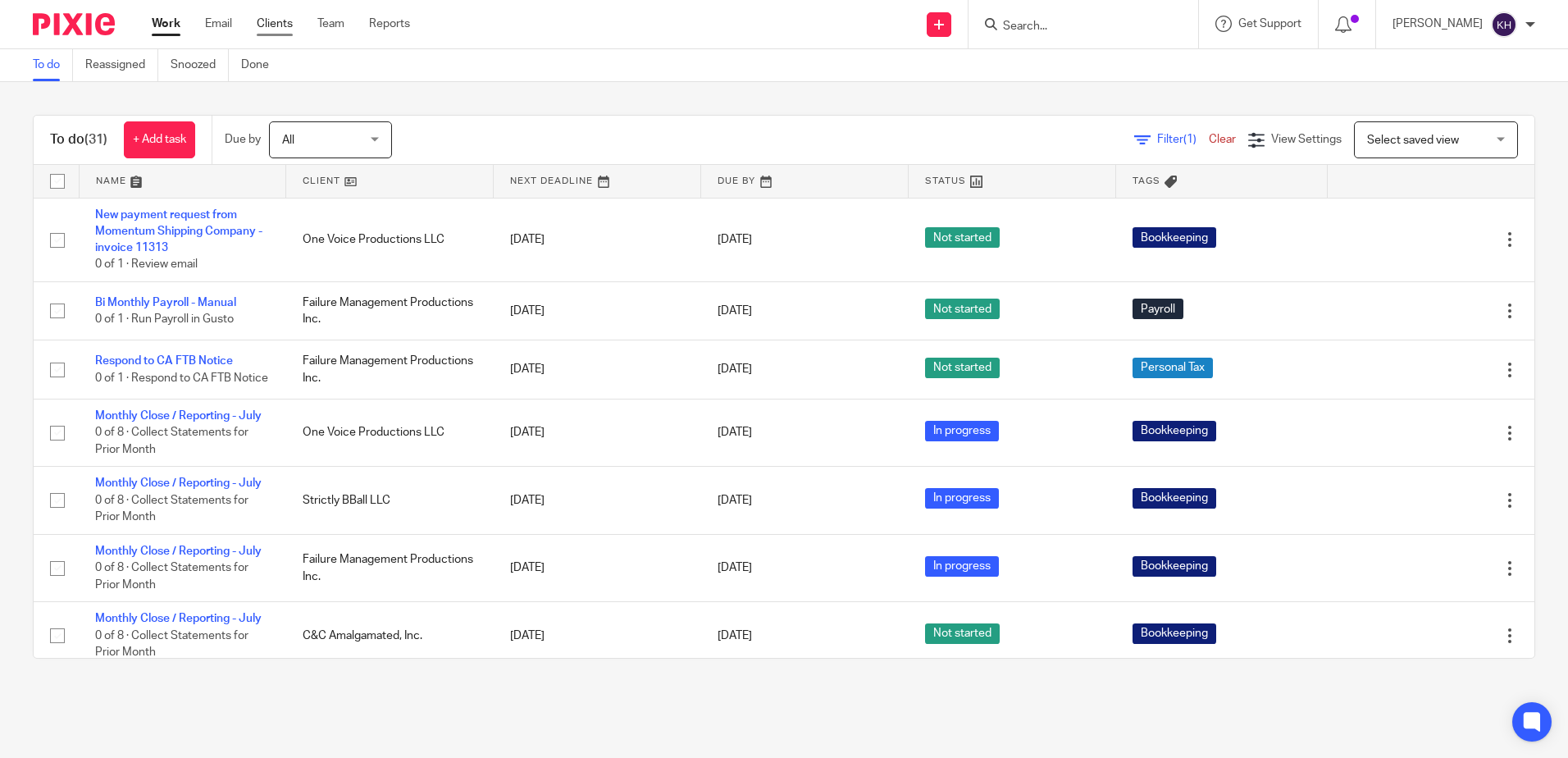
drag, startPoint x: 0, startPoint y: 0, endPoint x: 283, endPoint y: 23, distance: 283.9
click at [283, 23] on link "Clients" at bounding box center [275, 23] width 36 height 17
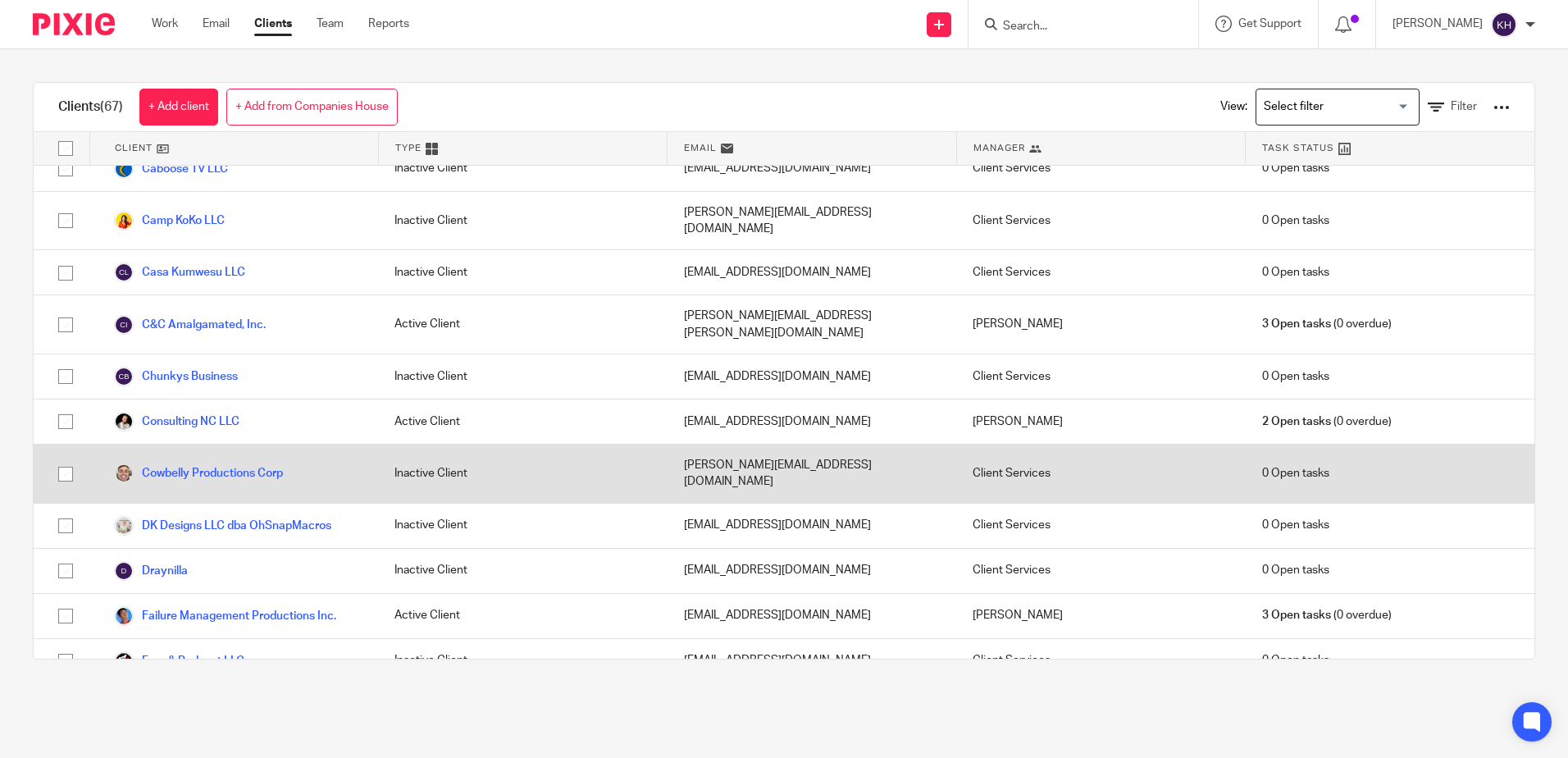
scroll to position [820, 0]
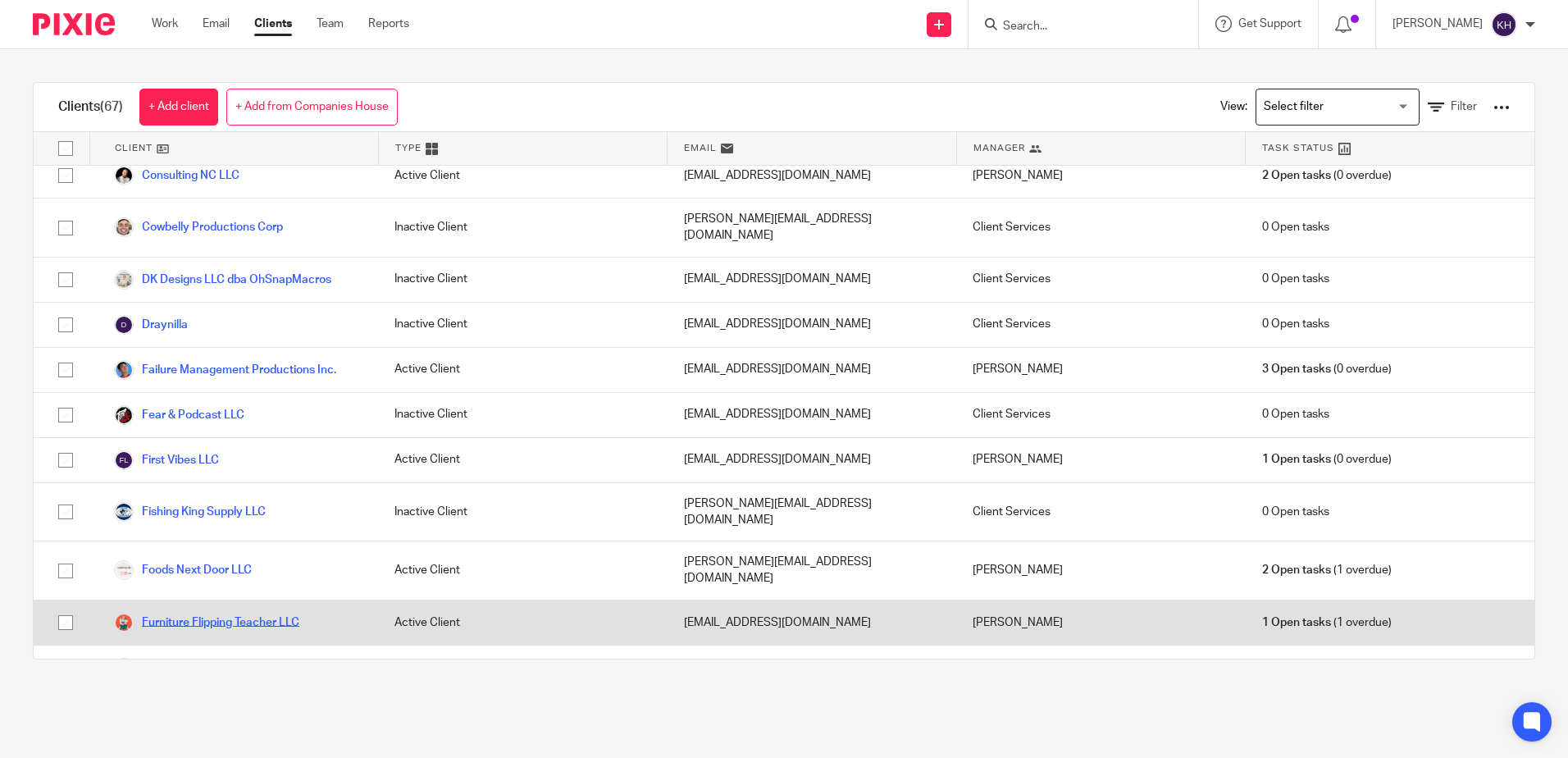
click at [212, 613] on link "Furniture Flipping Teacher LLC" at bounding box center [206, 623] width 185 height 19
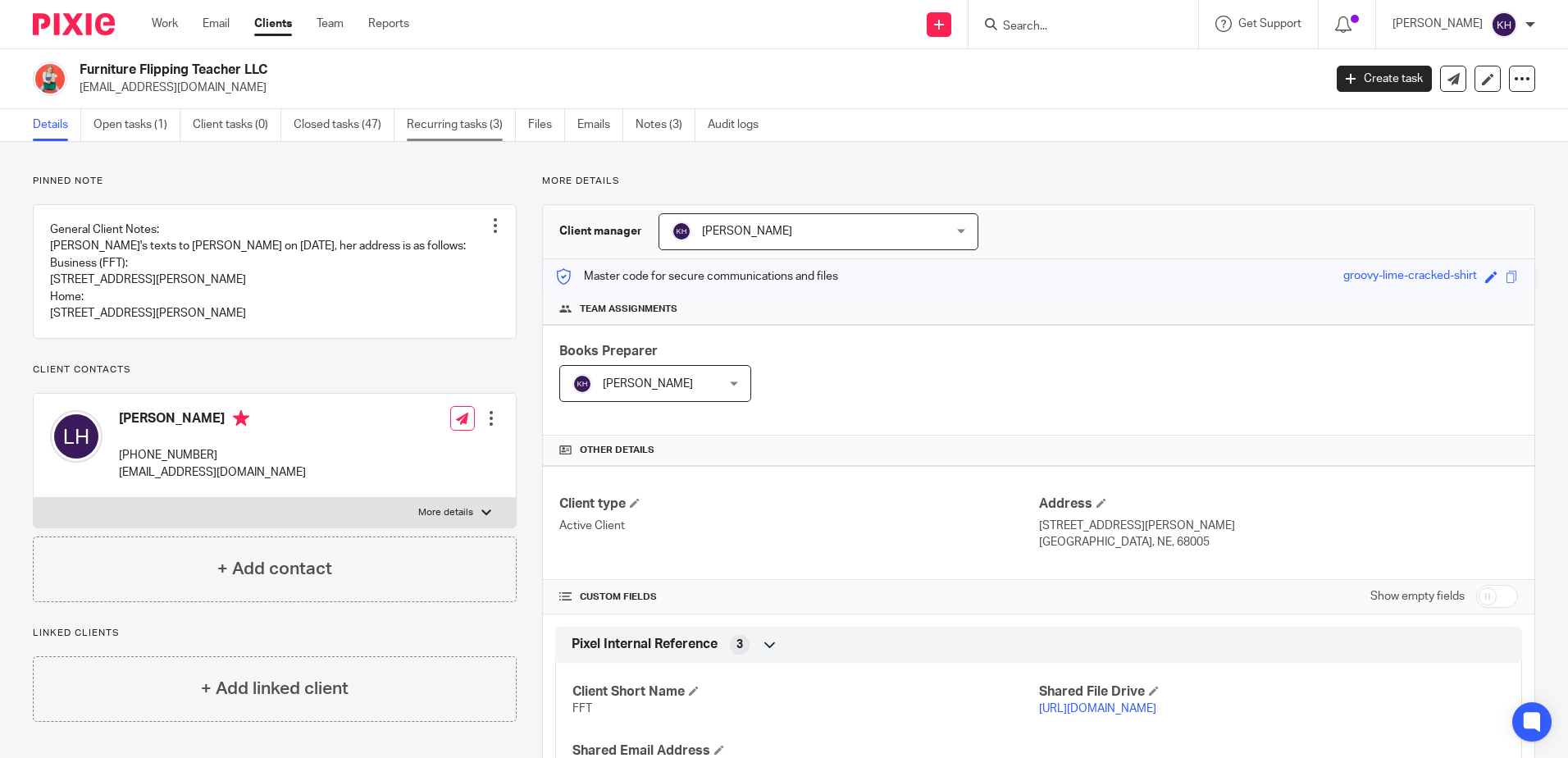
click at [440, 128] on link "Recurring tasks (3)" at bounding box center [462, 125] width 109 height 32
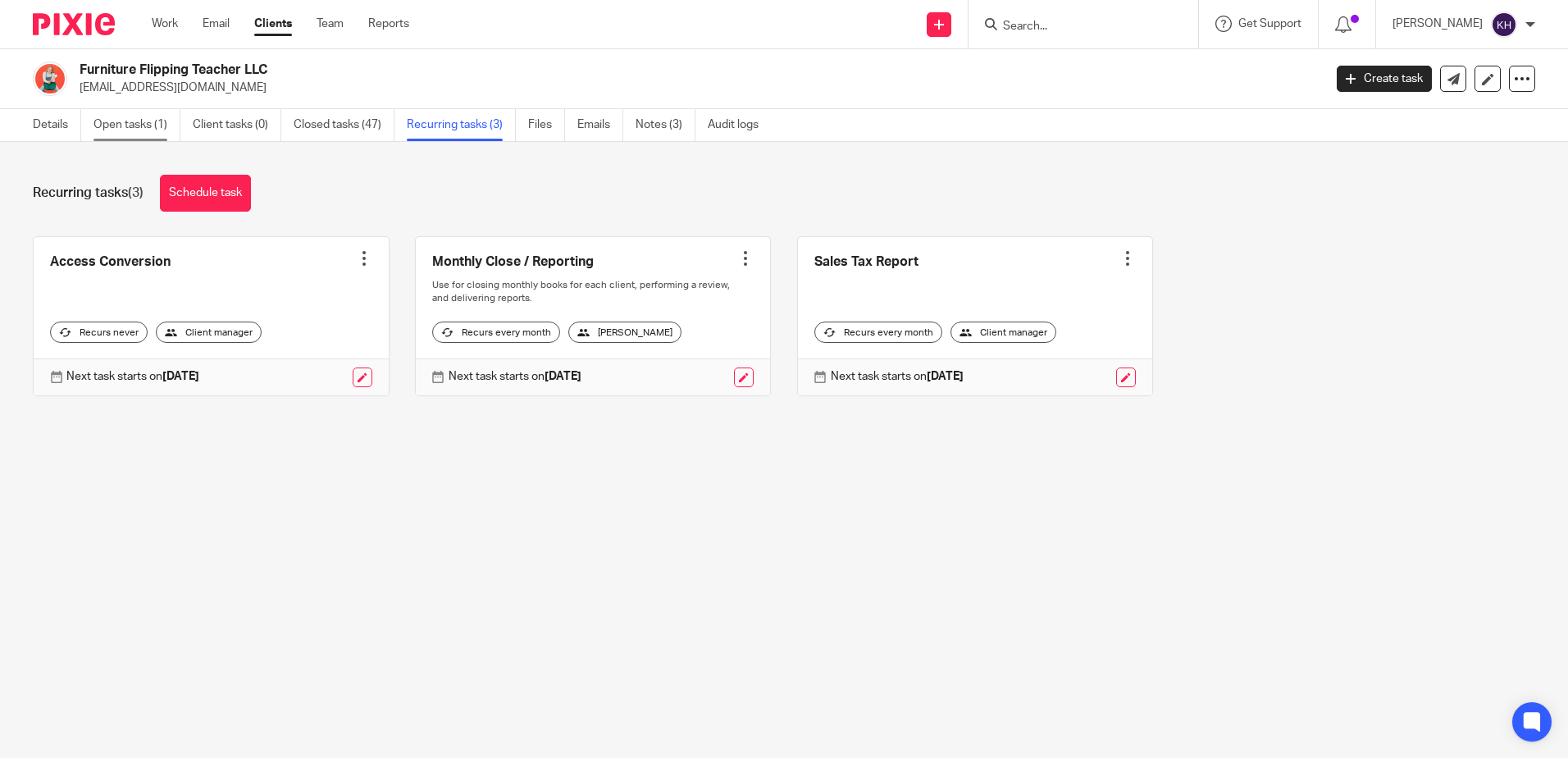
click at [127, 127] on link "Open tasks (1)" at bounding box center [136, 125] width 87 height 32
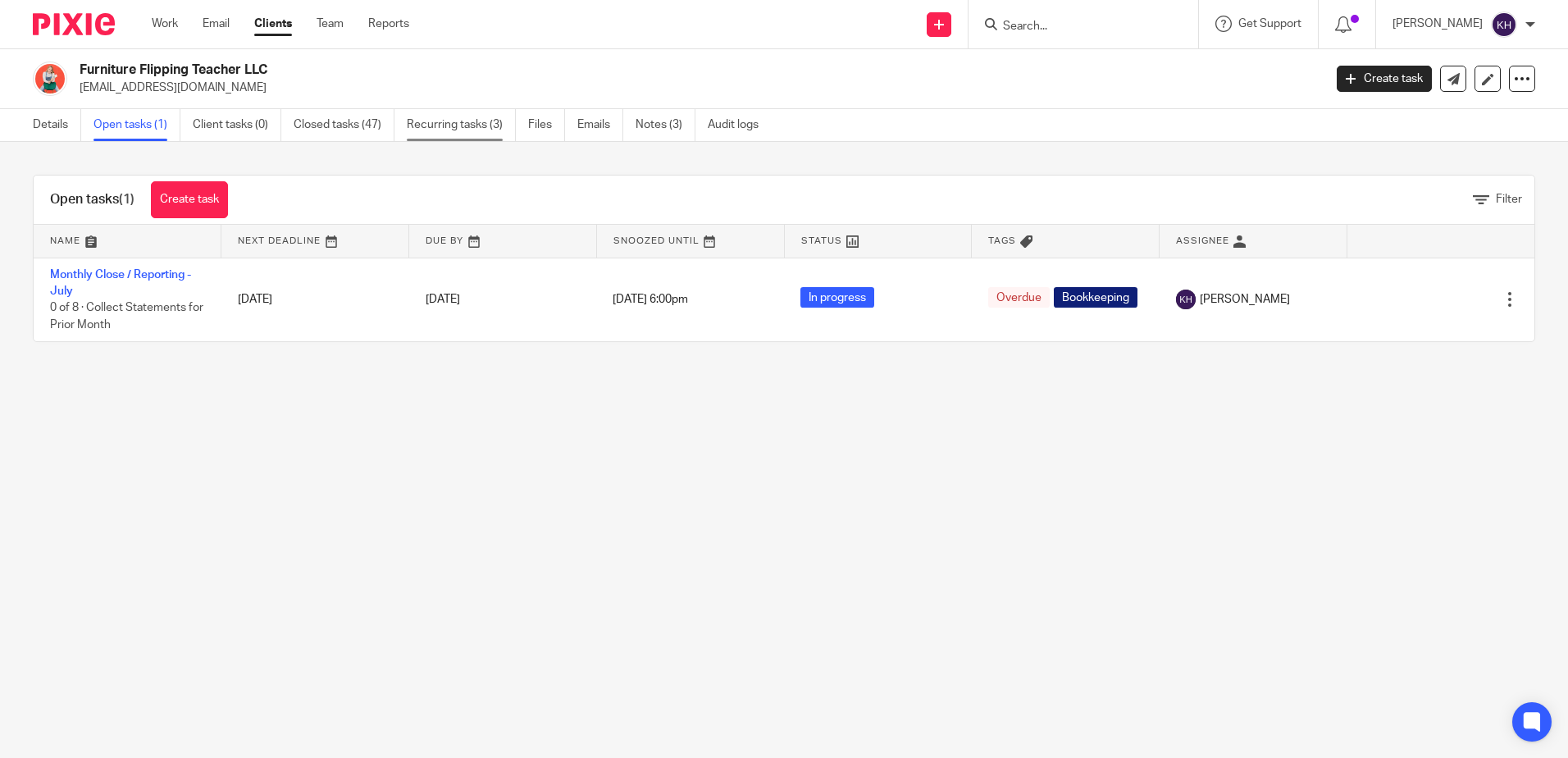
click at [425, 133] on link "Recurring tasks (3)" at bounding box center [462, 125] width 109 height 32
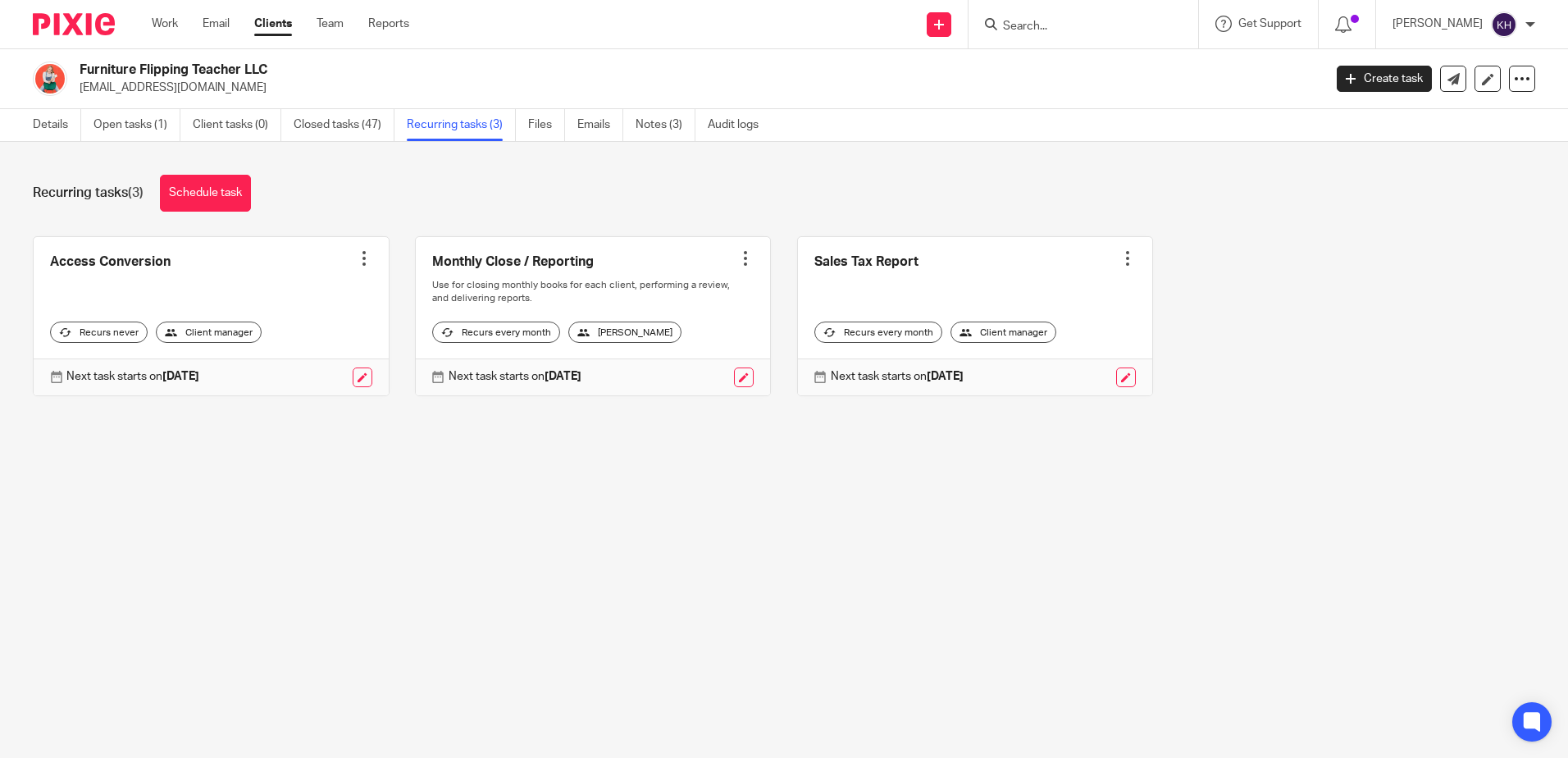
click at [1120, 261] on div at bounding box center [1128, 258] width 17 height 17
click at [1035, 246] on link at bounding box center [975, 316] width 355 height 159
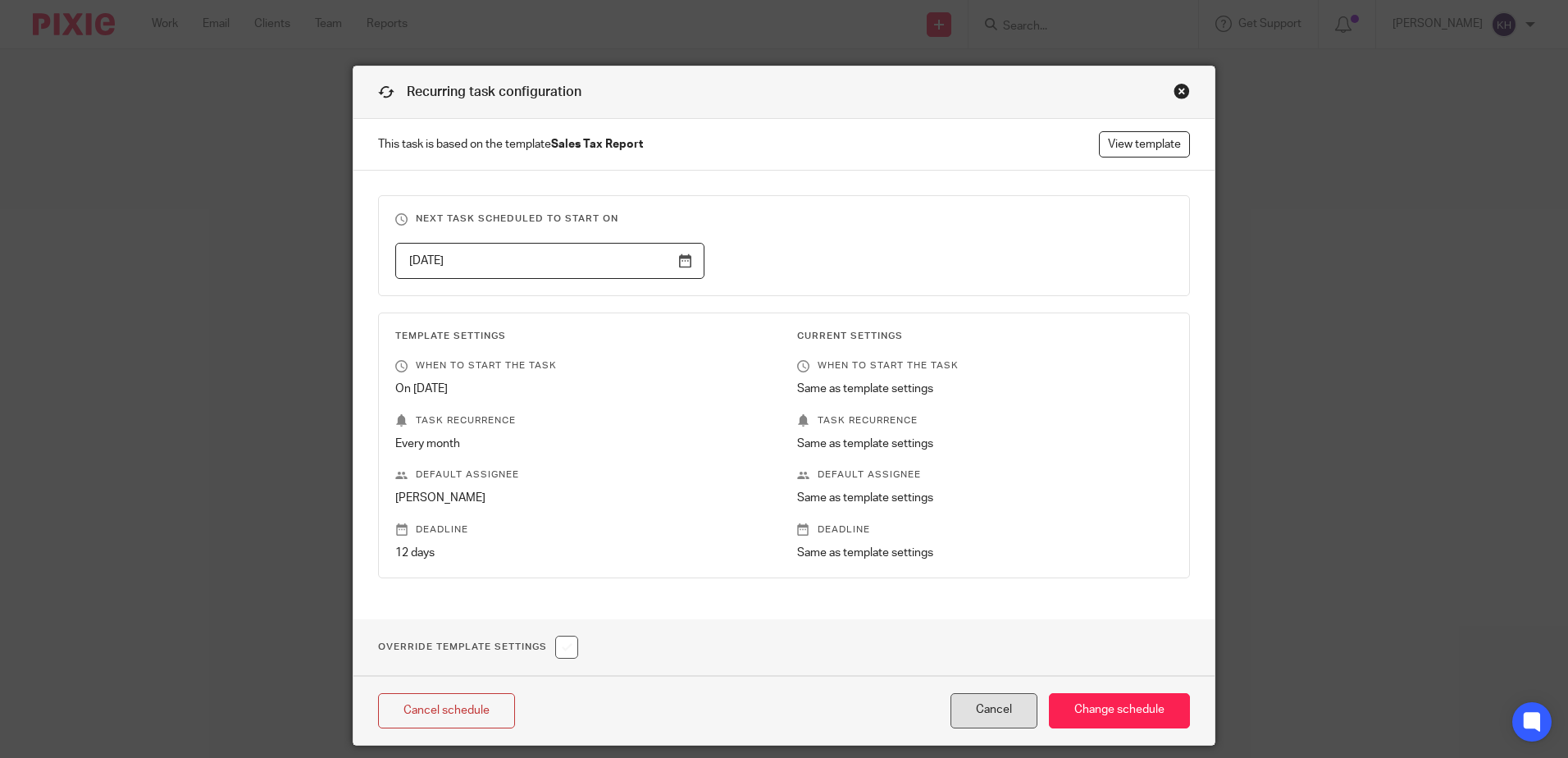
click at [969, 709] on button "Cancel" at bounding box center [993, 711] width 87 height 35
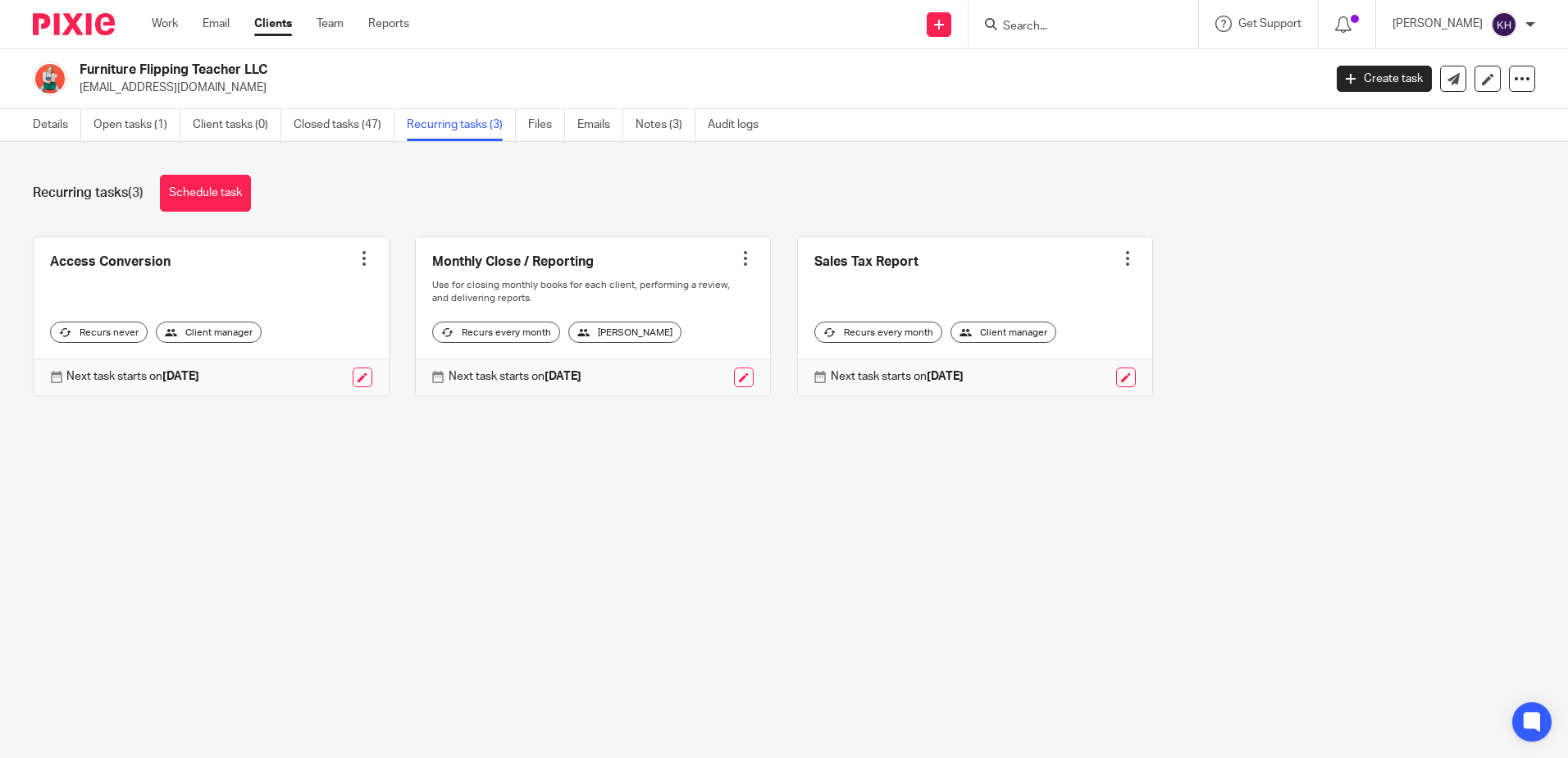
click at [949, 376] on strong "[DATE]" at bounding box center [946, 377] width 37 height 12
click at [1116, 380] on link at bounding box center [1126, 377] width 19 height 19
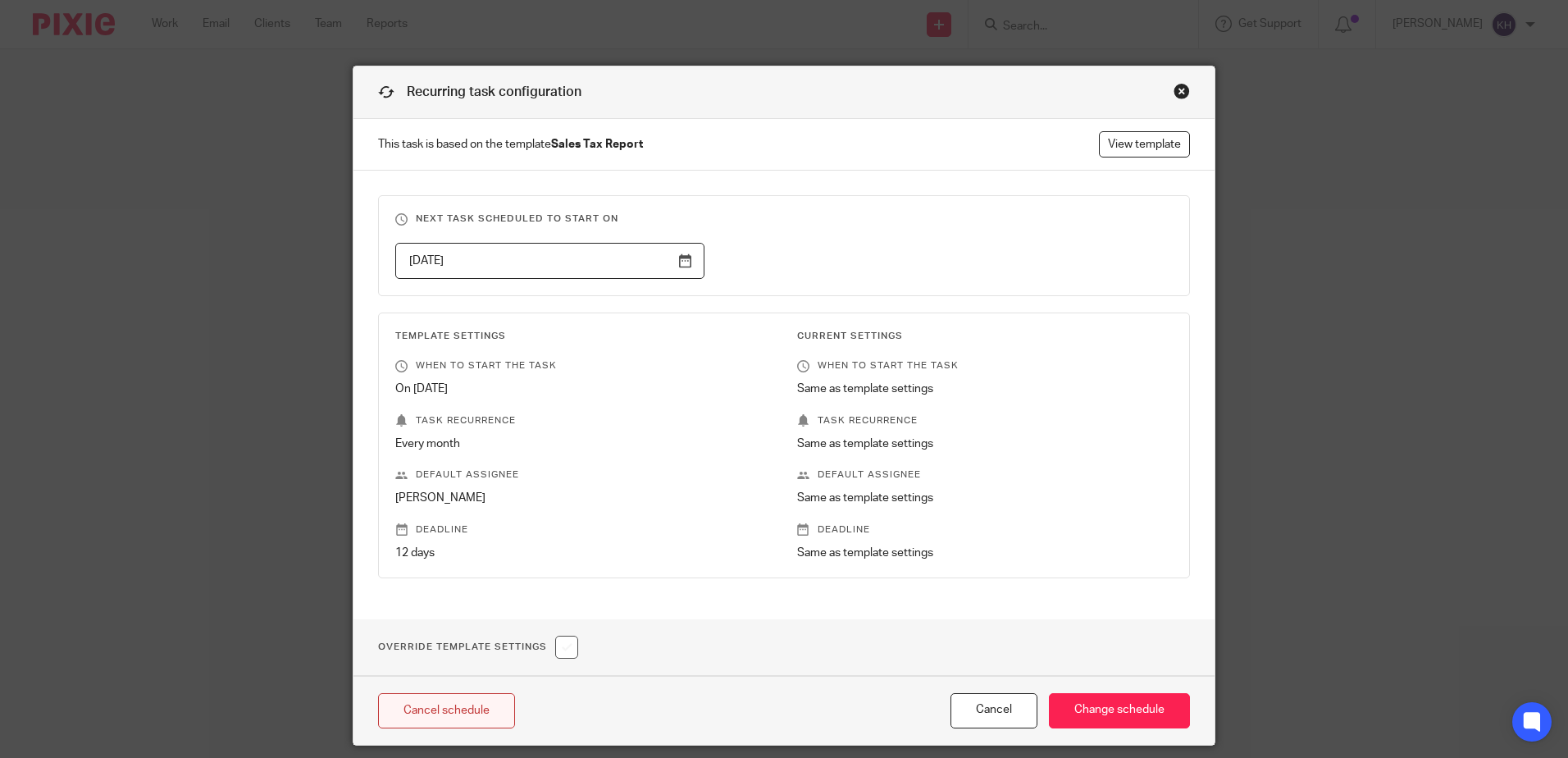
click at [414, 709] on link "Cancel schedule" at bounding box center [446, 711] width 137 height 35
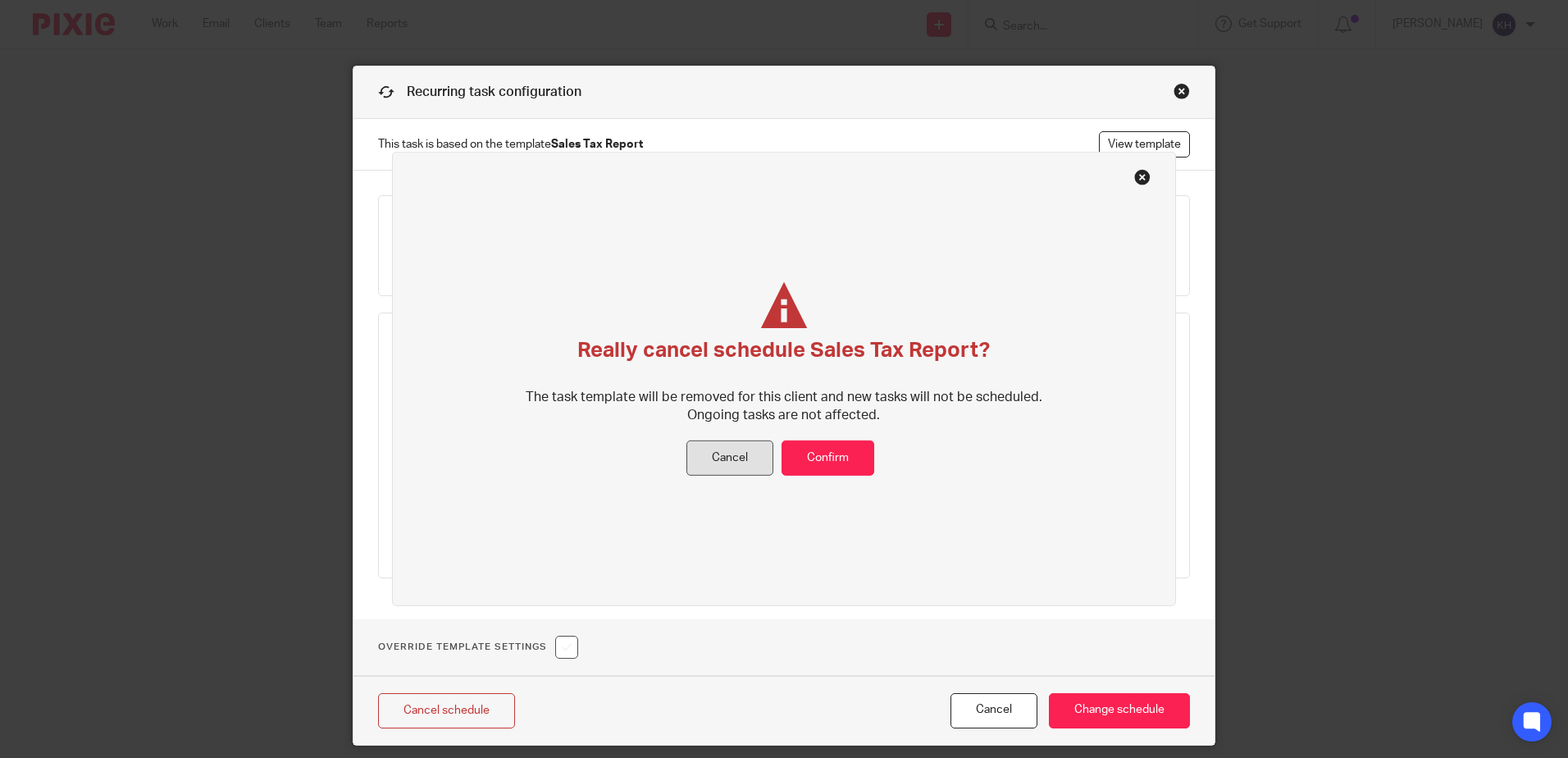
click at [750, 467] on button "Cancel" at bounding box center [729, 458] width 87 height 35
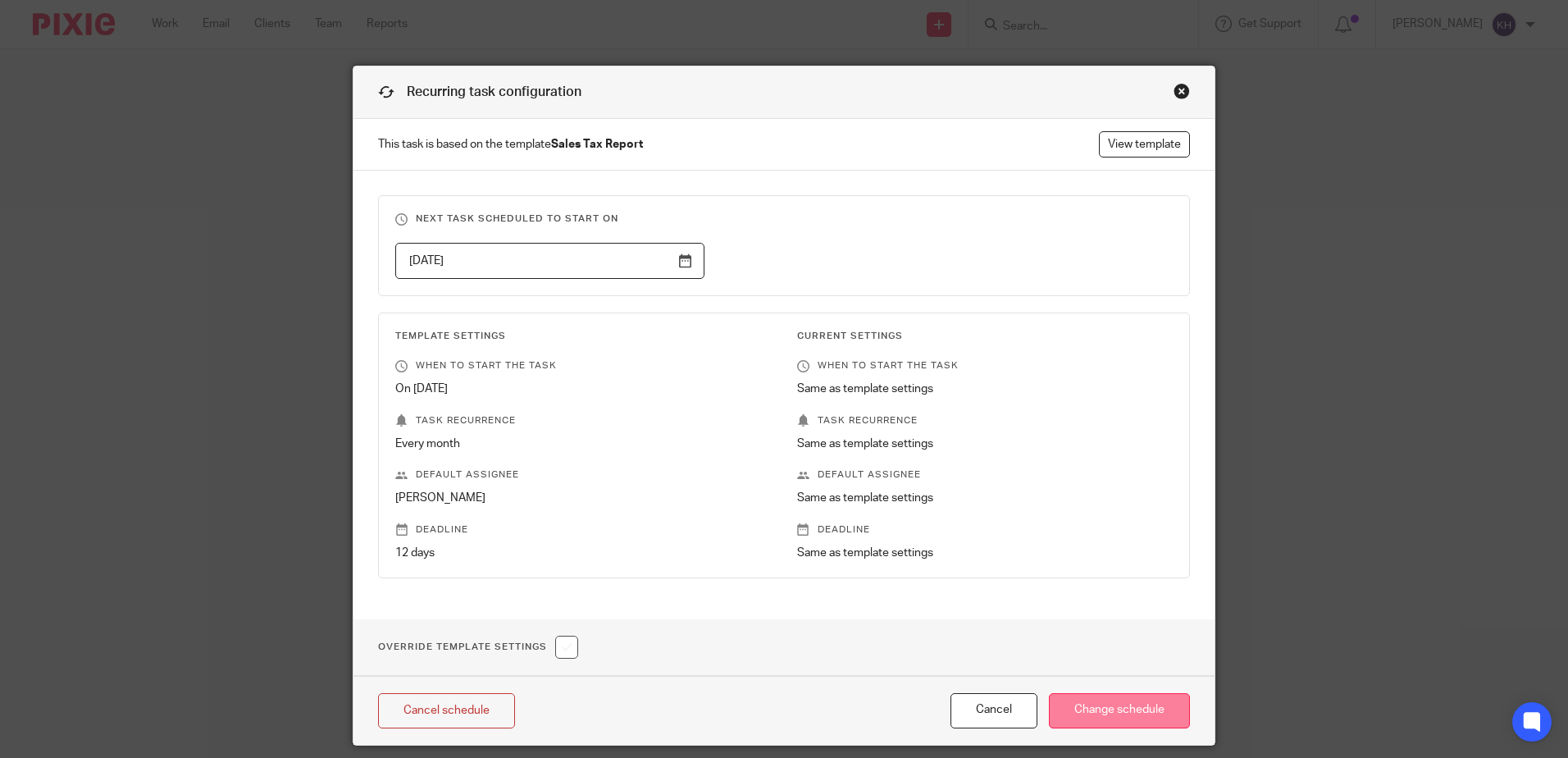
click at [1116, 709] on input "Change schedule" at bounding box center [1119, 711] width 141 height 35
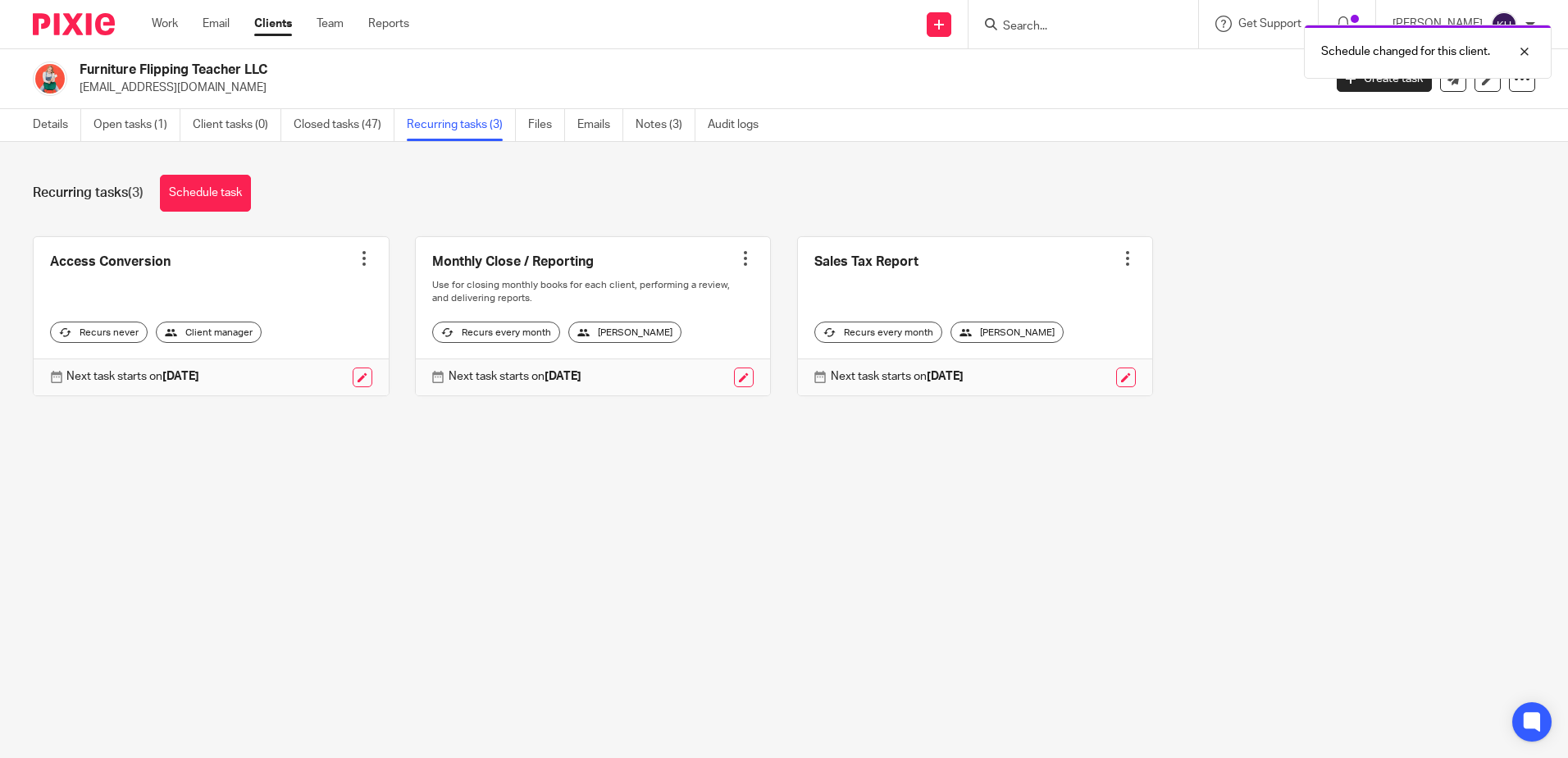
click at [1031, 380] on div at bounding box center [1051, 377] width 173 height 19
click at [1116, 377] on link at bounding box center [1126, 377] width 19 height 19
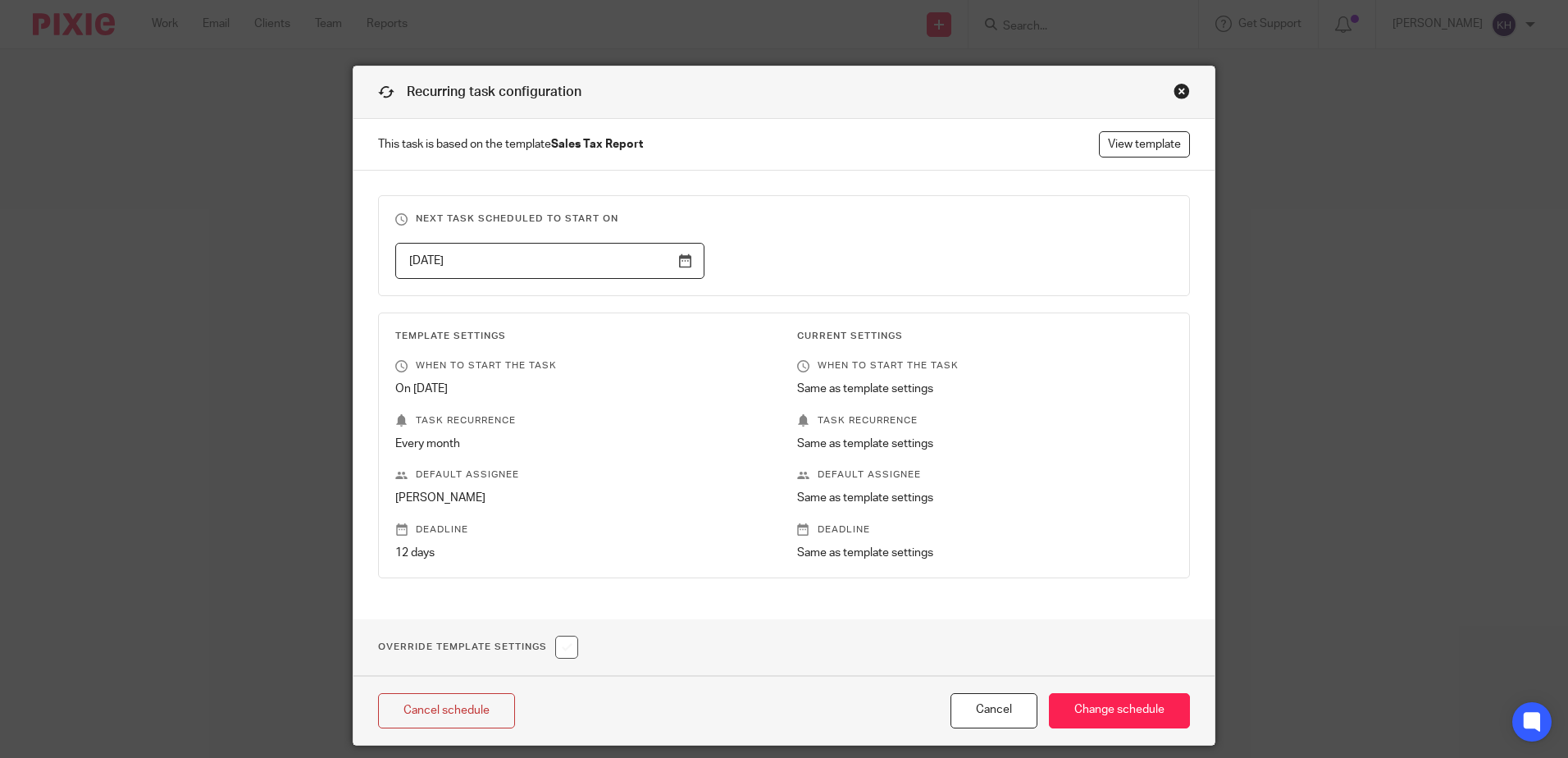
click at [683, 262] on input "2025-08-18" at bounding box center [549, 261] width 309 height 37
click at [675, 261] on input "2025-08-11" at bounding box center [549, 261] width 309 height 37
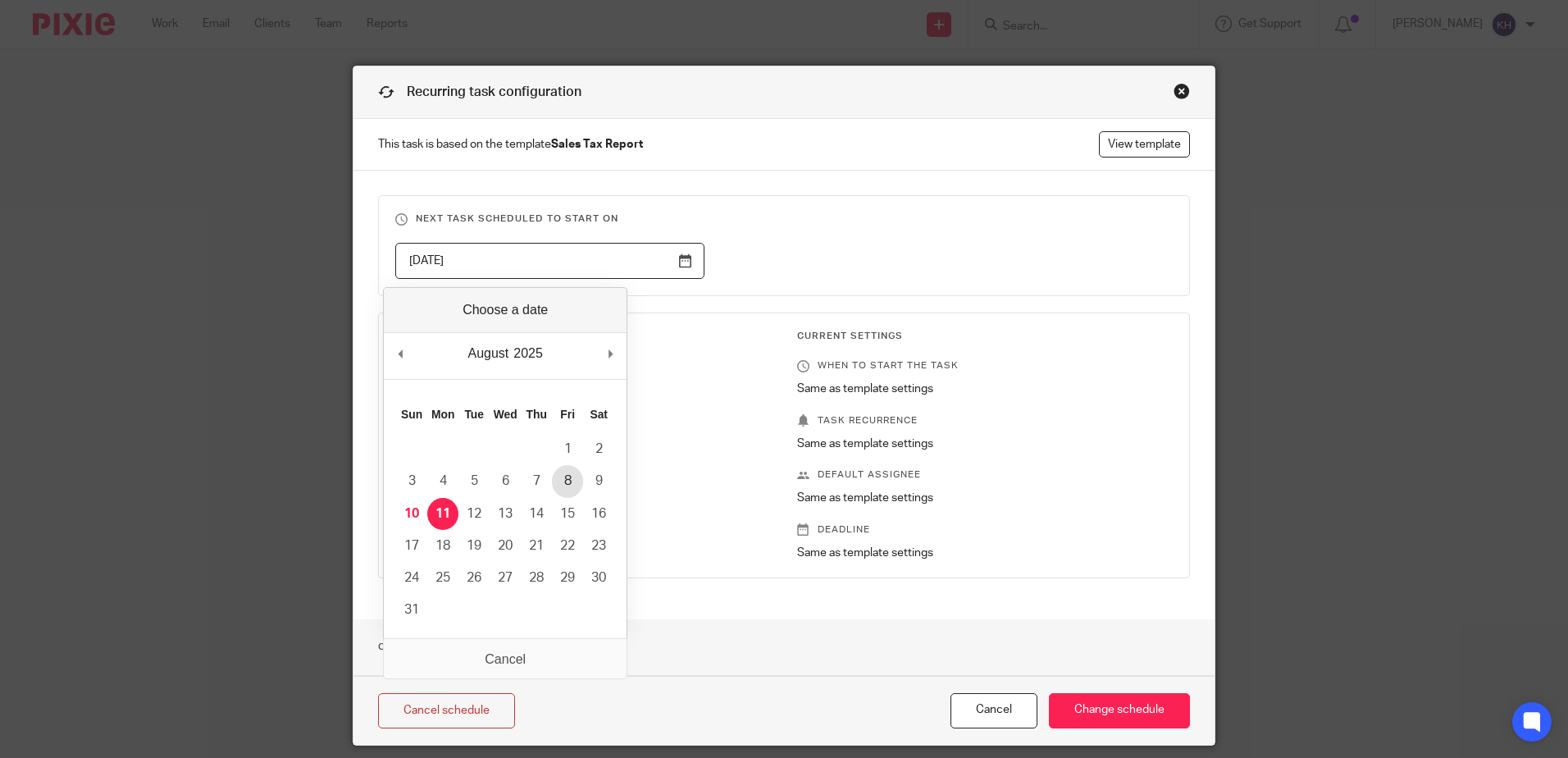
type input "2025-08-08"
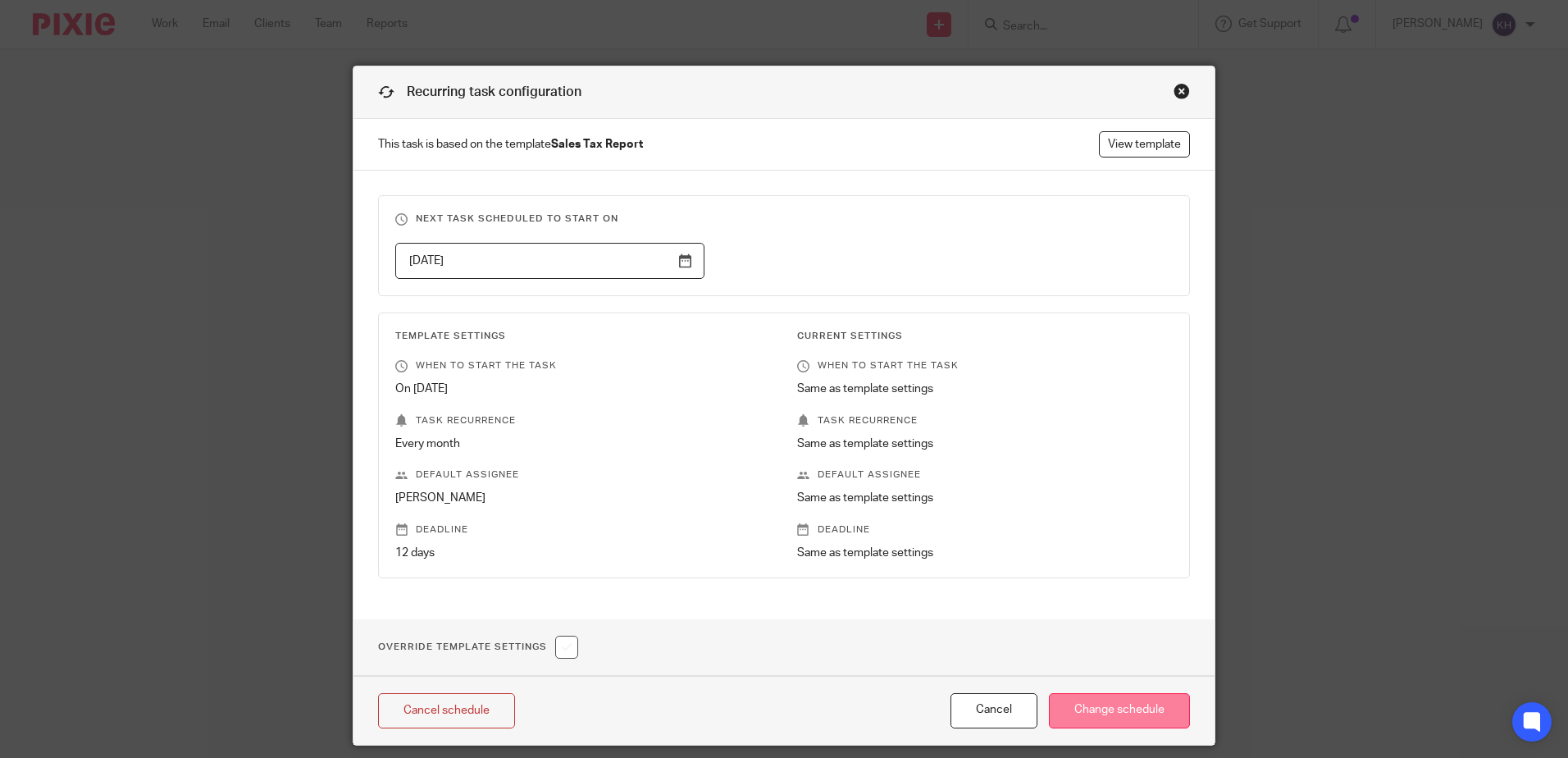
click at [1131, 709] on input "Change schedule" at bounding box center [1119, 711] width 141 height 35
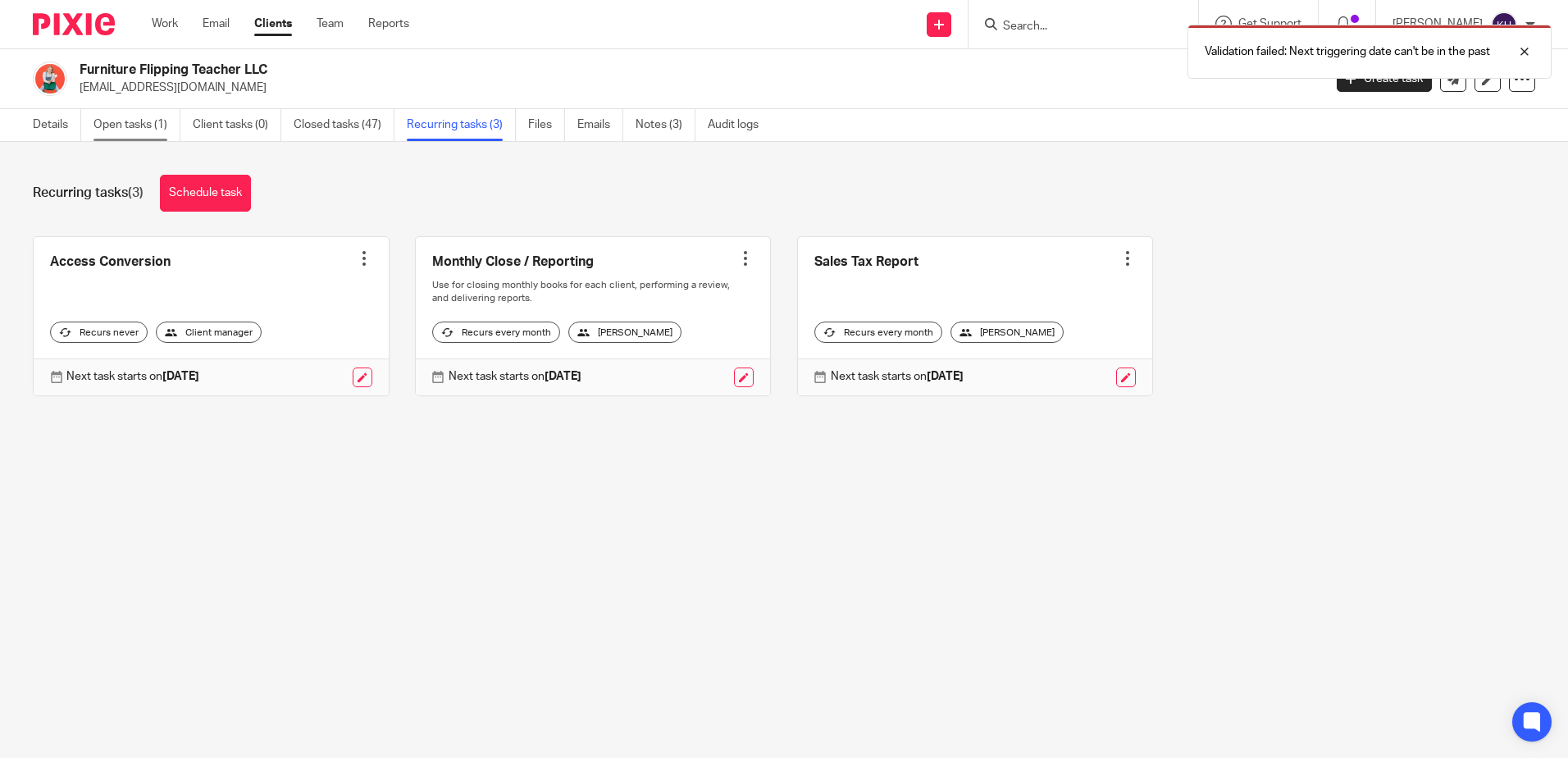
click at [158, 120] on link "Open tasks (1)" at bounding box center [136, 125] width 87 height 32
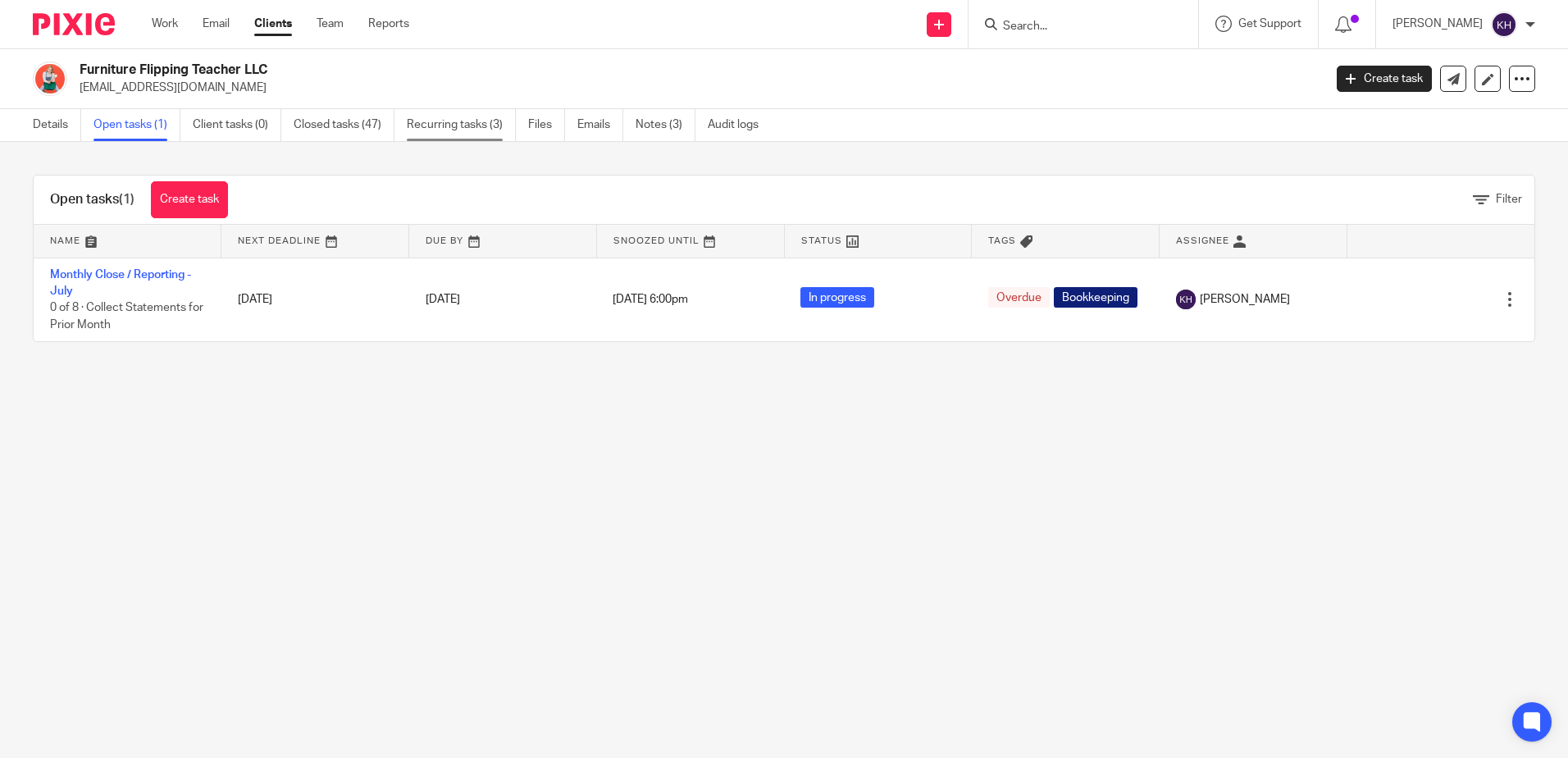
click at [452, 122] on link "Recurring tasks (3)" at bounding box center [462, 125] width 109 height 32
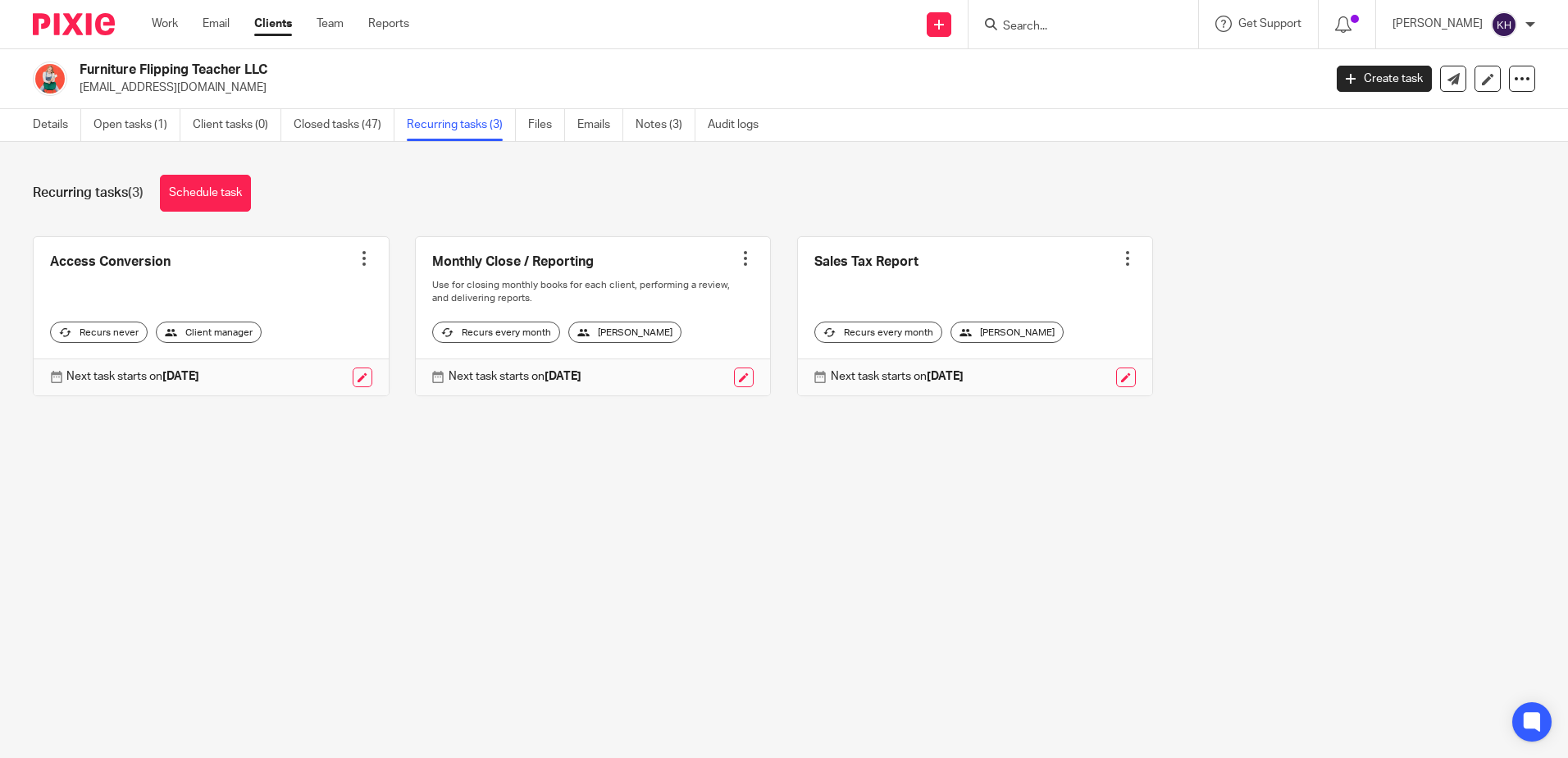
click at [953, 381] on strong "[DATE]" at bounding box center [946, 377] width 37 height 12
click at [1118, 376] on div "Next task starts on [DATE]" at bounding box center [975, 377] width 355 height 37
click at [1116, 373] on link at bounding box center [1126, 377] width 19 height 19
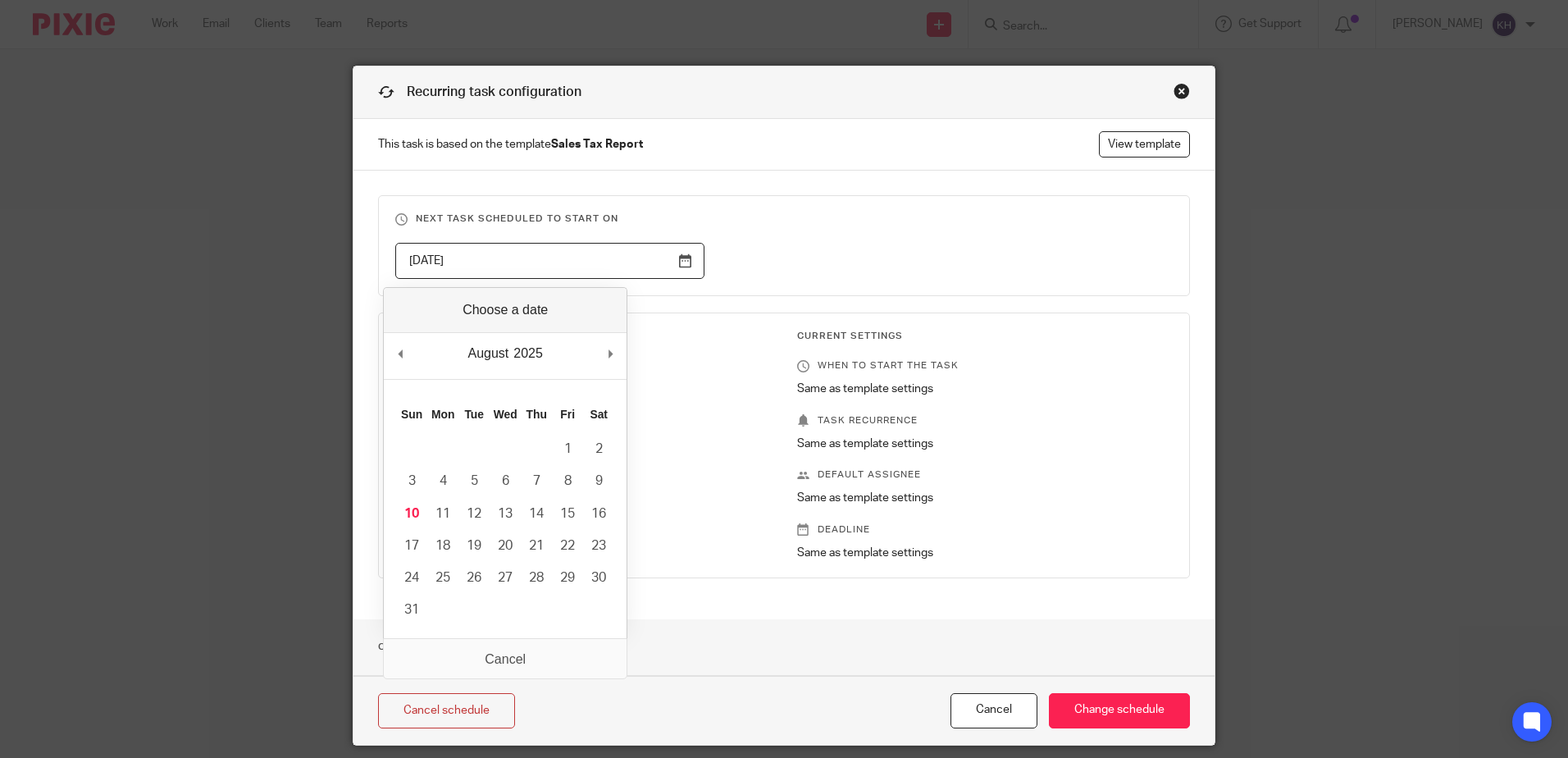
click at [679, 259] on input "2025-08-18" at bounding box center [549, 261] width 309 height 37
type input "2025-08-01"
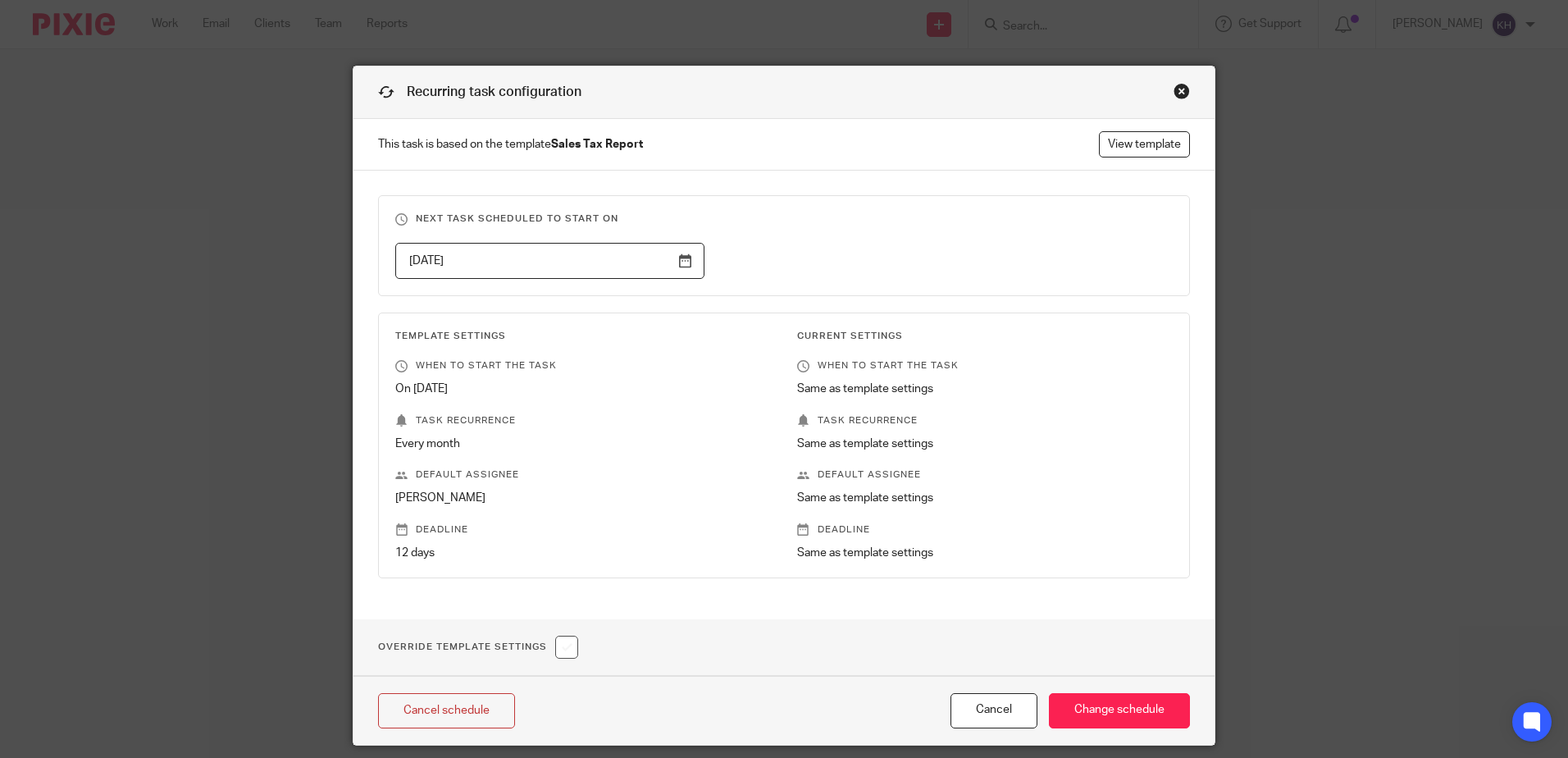
click at [561, 652] on input "checkbox" at bounding box center [567, 648] width 23 height 23
checkbox input "true"
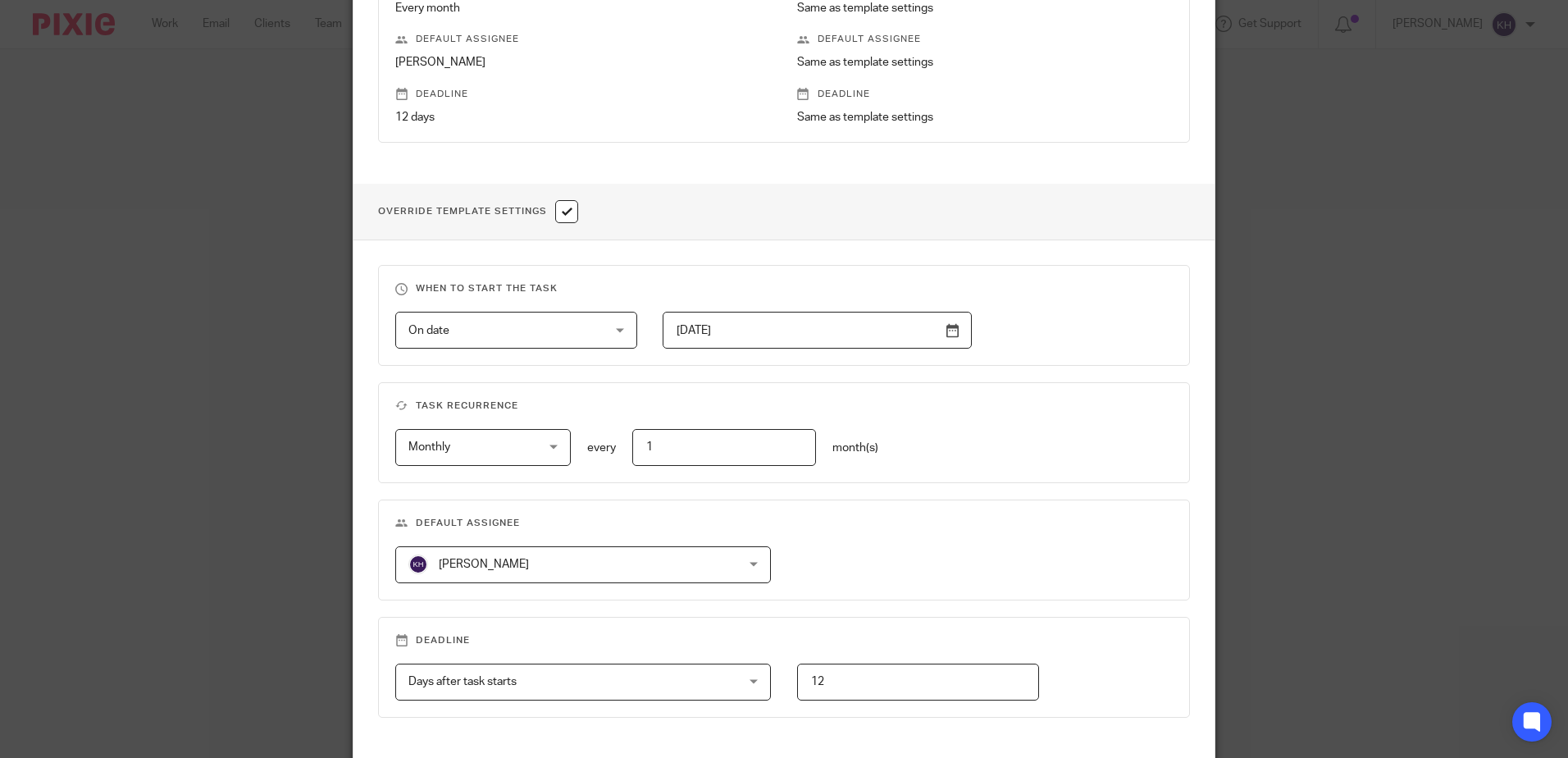
scroll to position [407, 0]
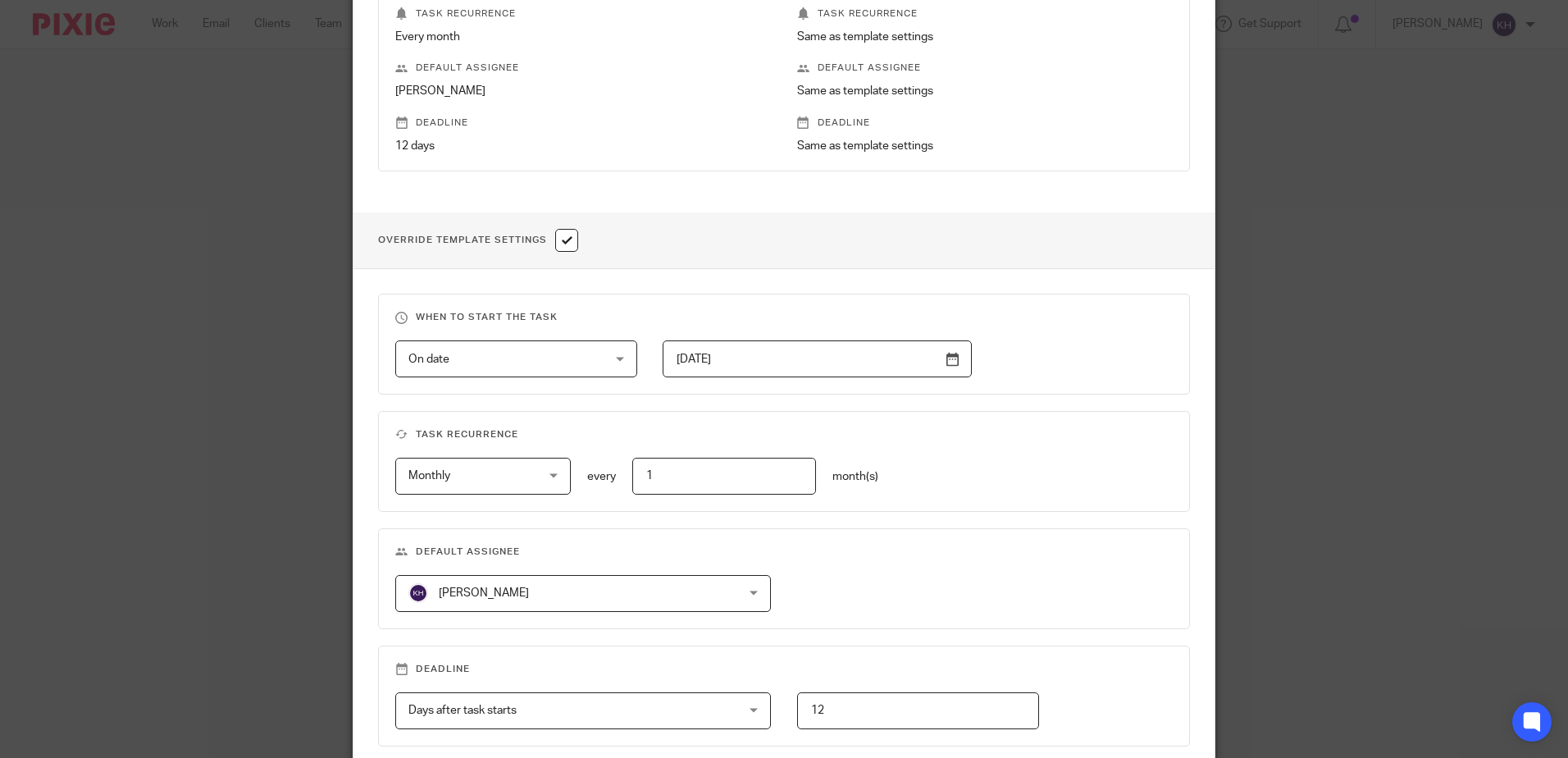
click at [946, 358] on input "2024-06-17" at bounding box center [816, 359] width 309 height 37
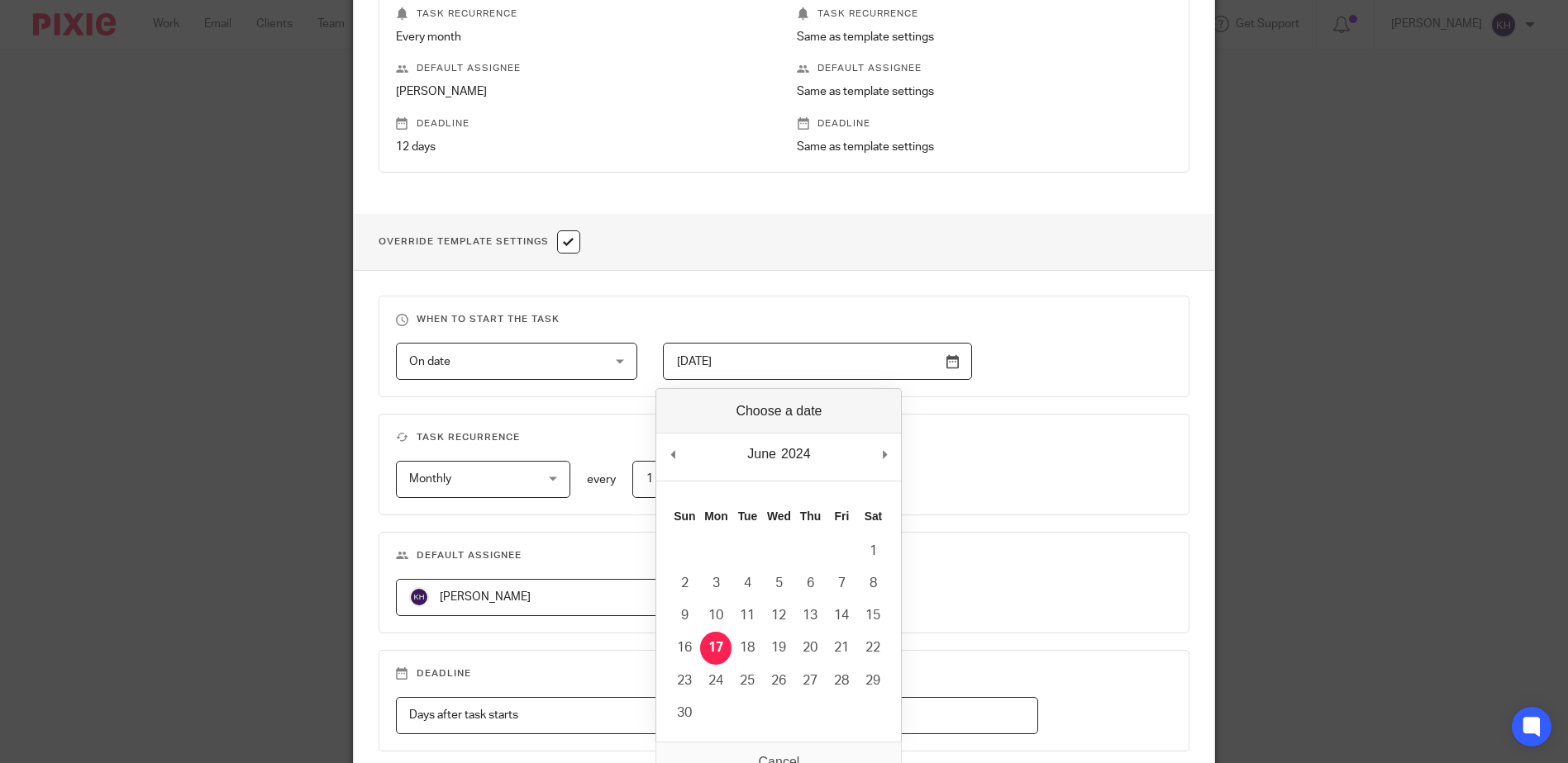
click at [595, 369] on div "On date On date" at bounding box center [516, 361] width 241 height 37
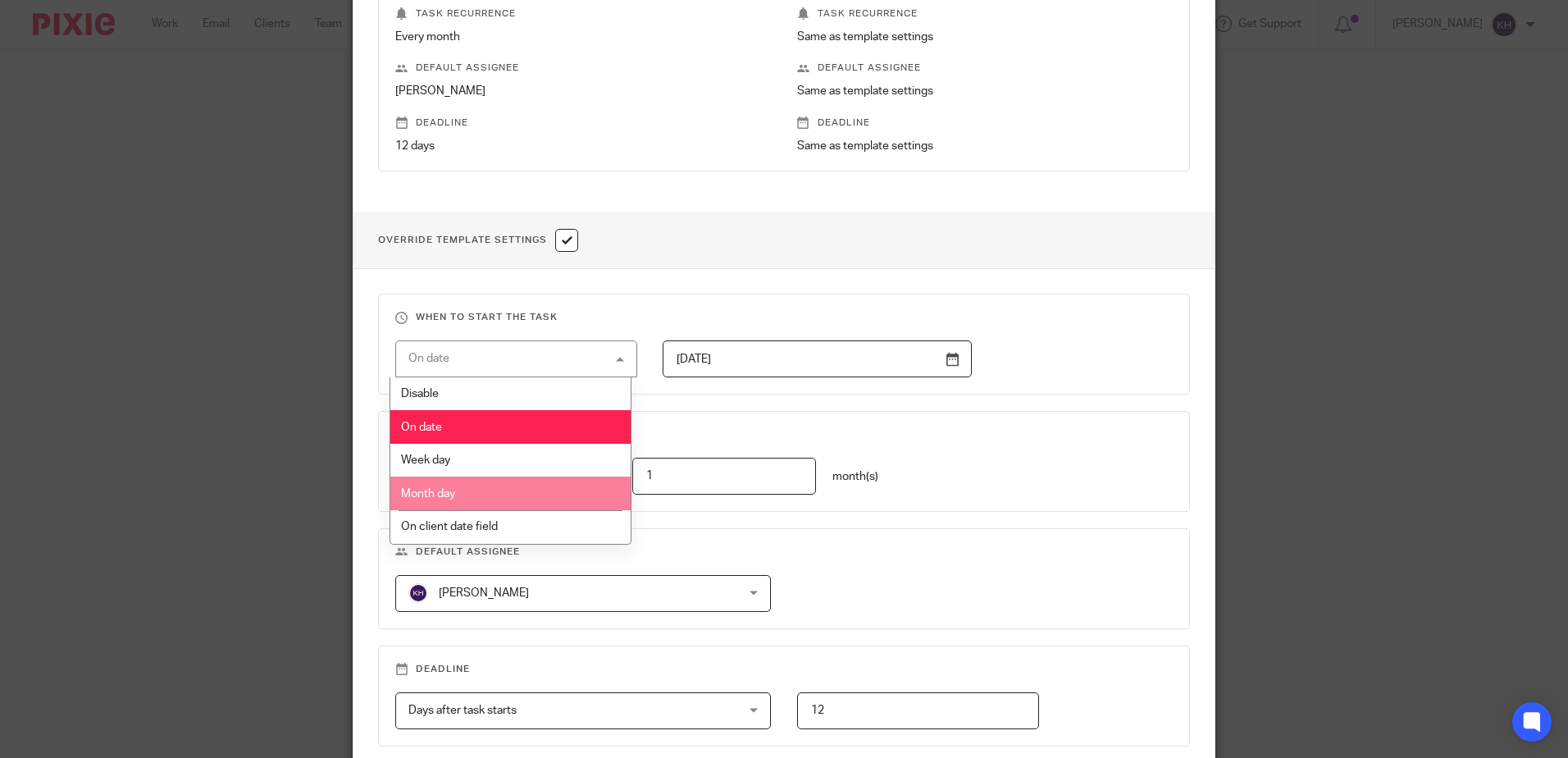
click at [517, 492] on li "Month day" at bounding box center [510, 493] width 241 height 34
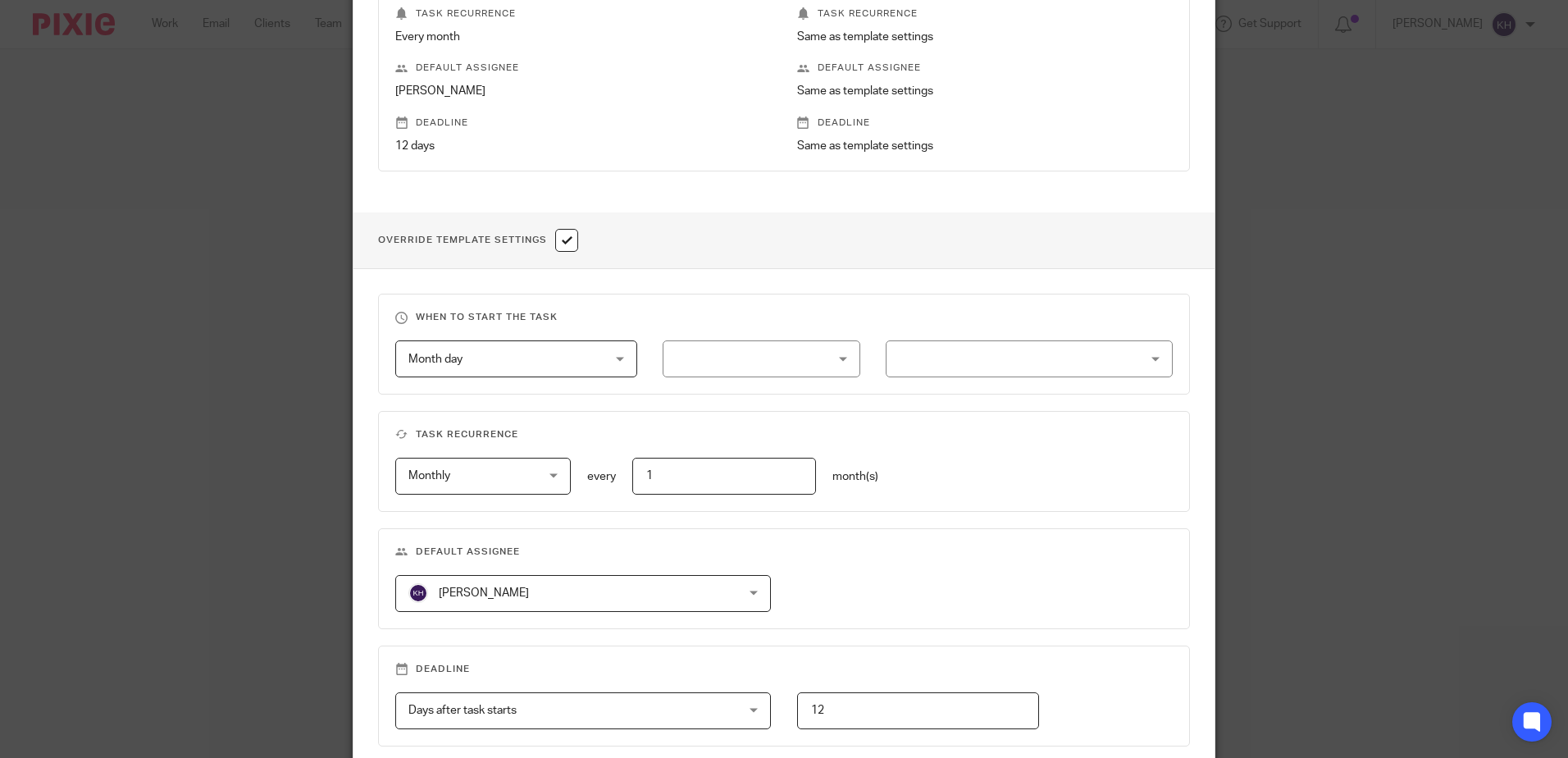
click at [710, 372] on div at bounding box center [761, 359] width 198 height 37
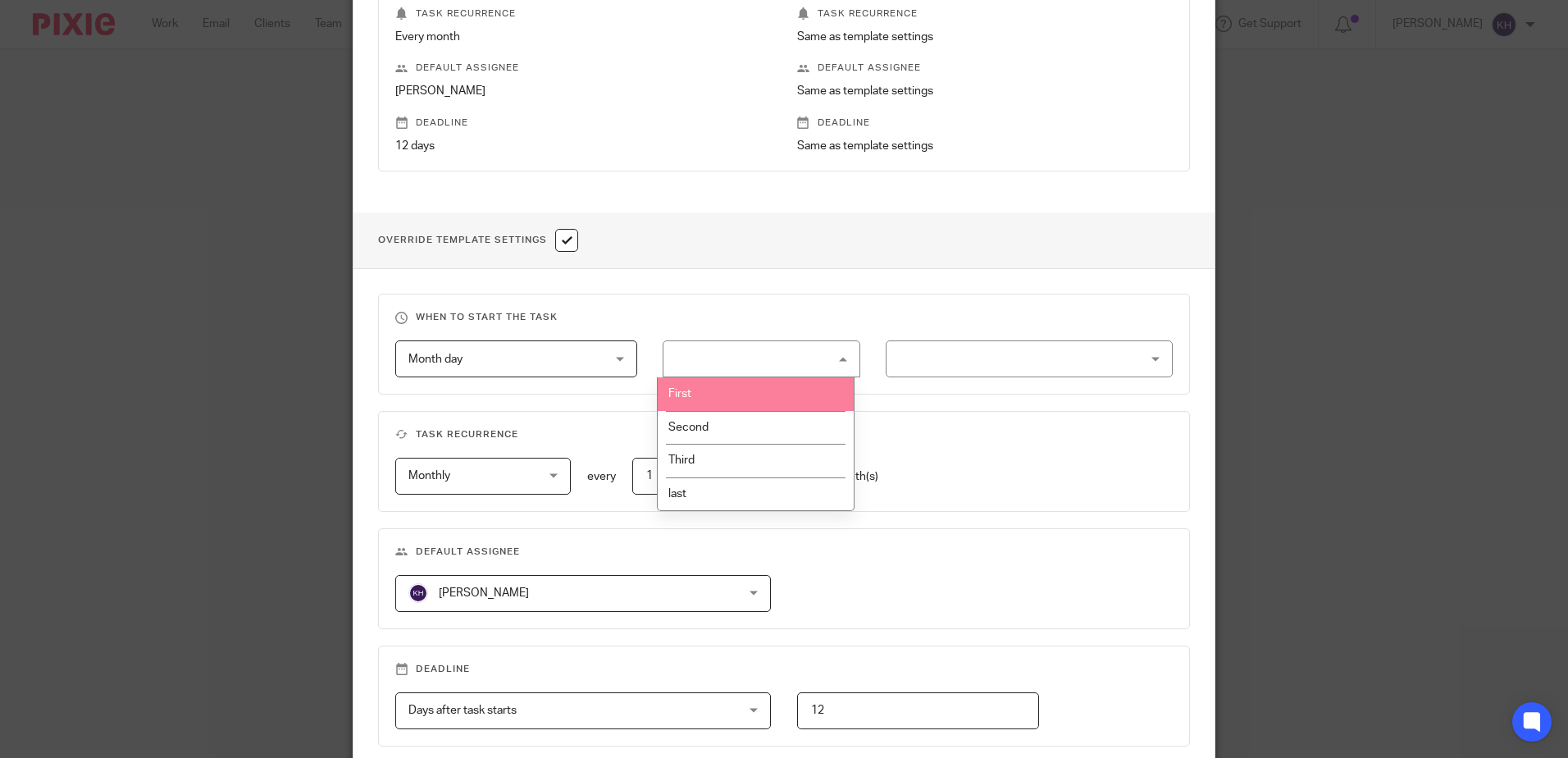
click at [702, 393] on li "First" at bounding box center [755, 394] width 196 height 34
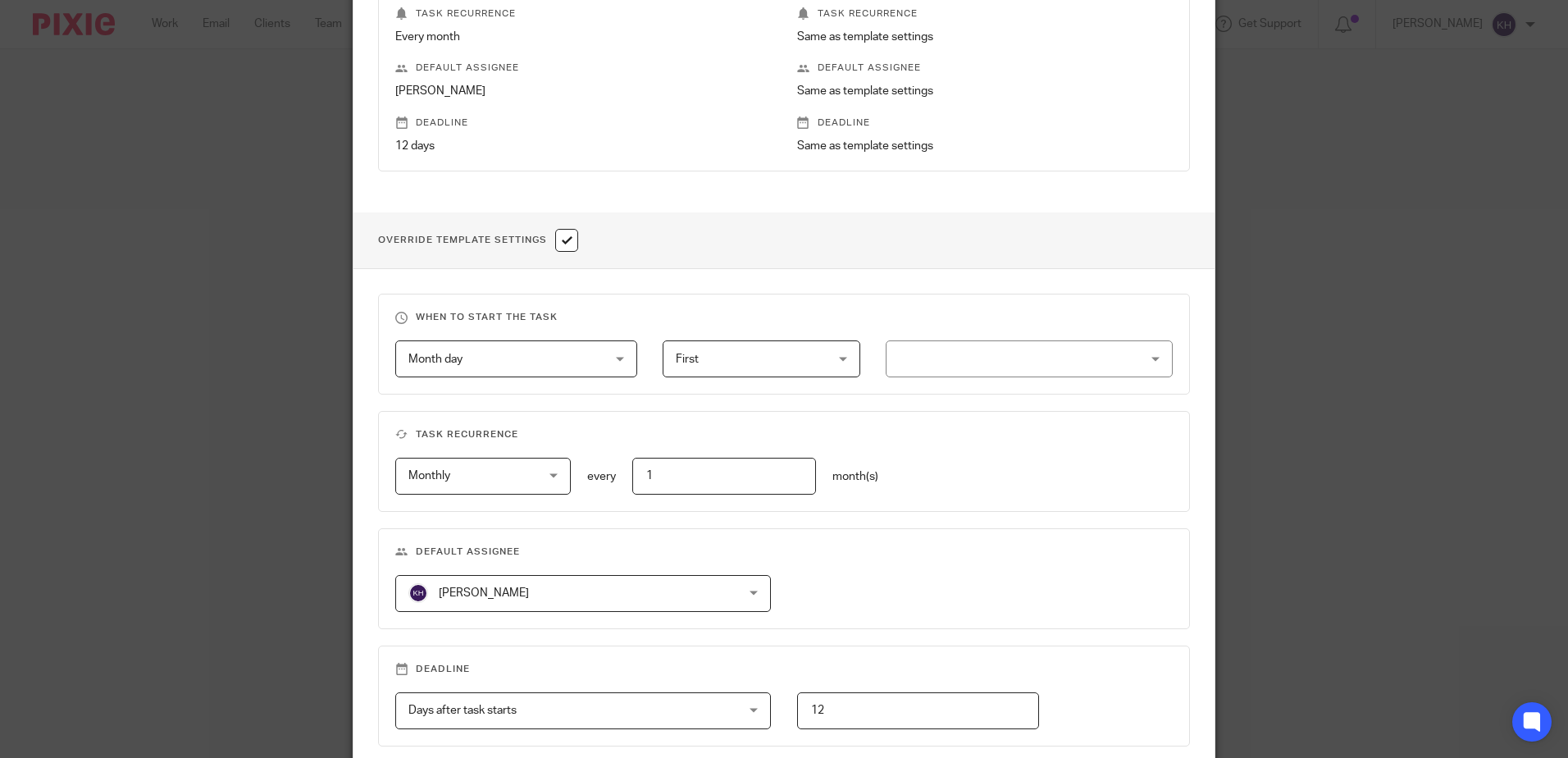
click at [944, 358] on div at bounding box center [1029, 359] width 286 height 37
click at [775, 369] on span "First" at bounding box center [749, 358] width 147 height 34
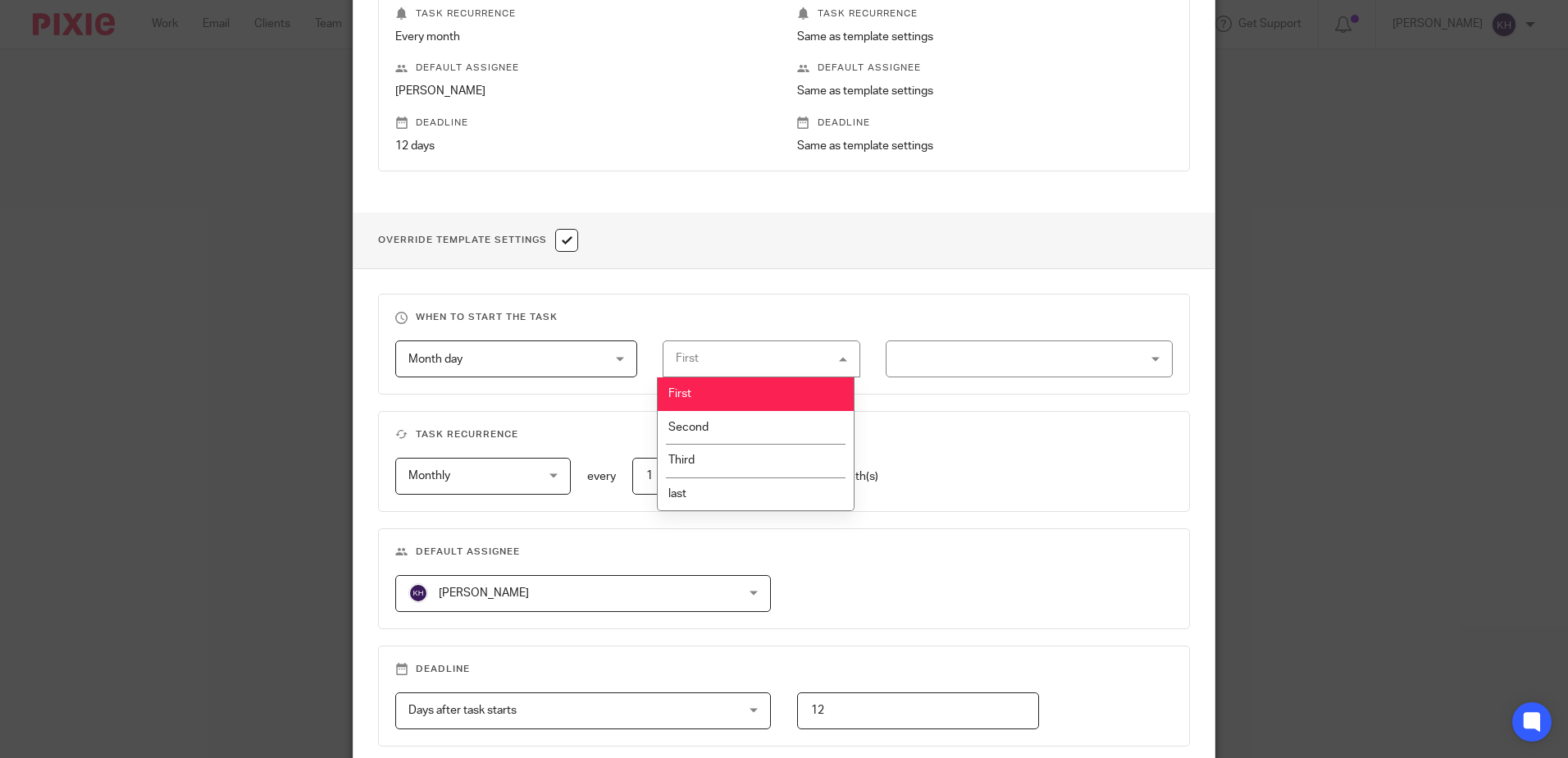
click at [931, 357] on div at bounding box center [1029, 359] width 286 height 37
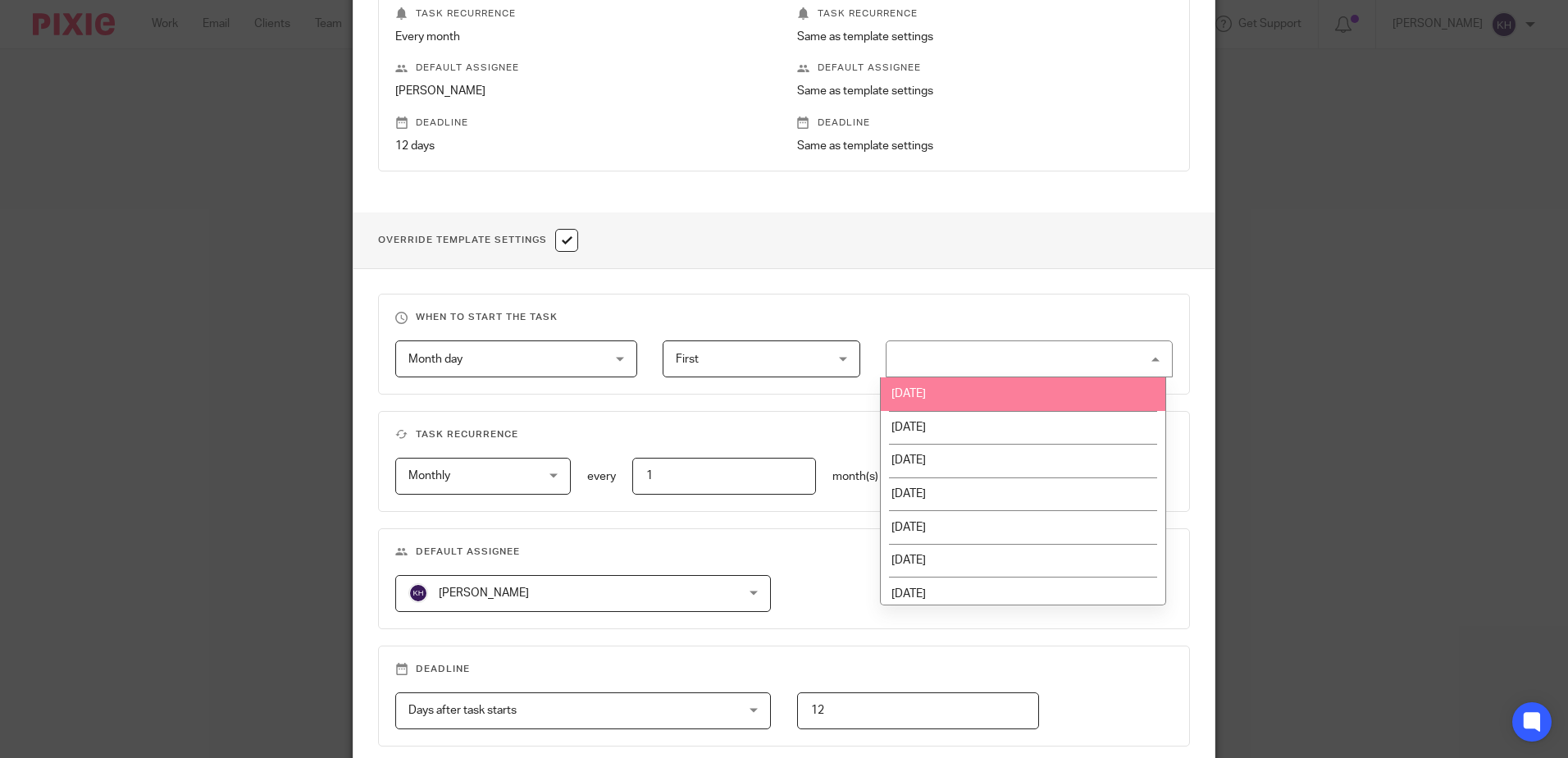
click at [792, 360] on span "First" at bounding box center [749, 358] width 147 height 34
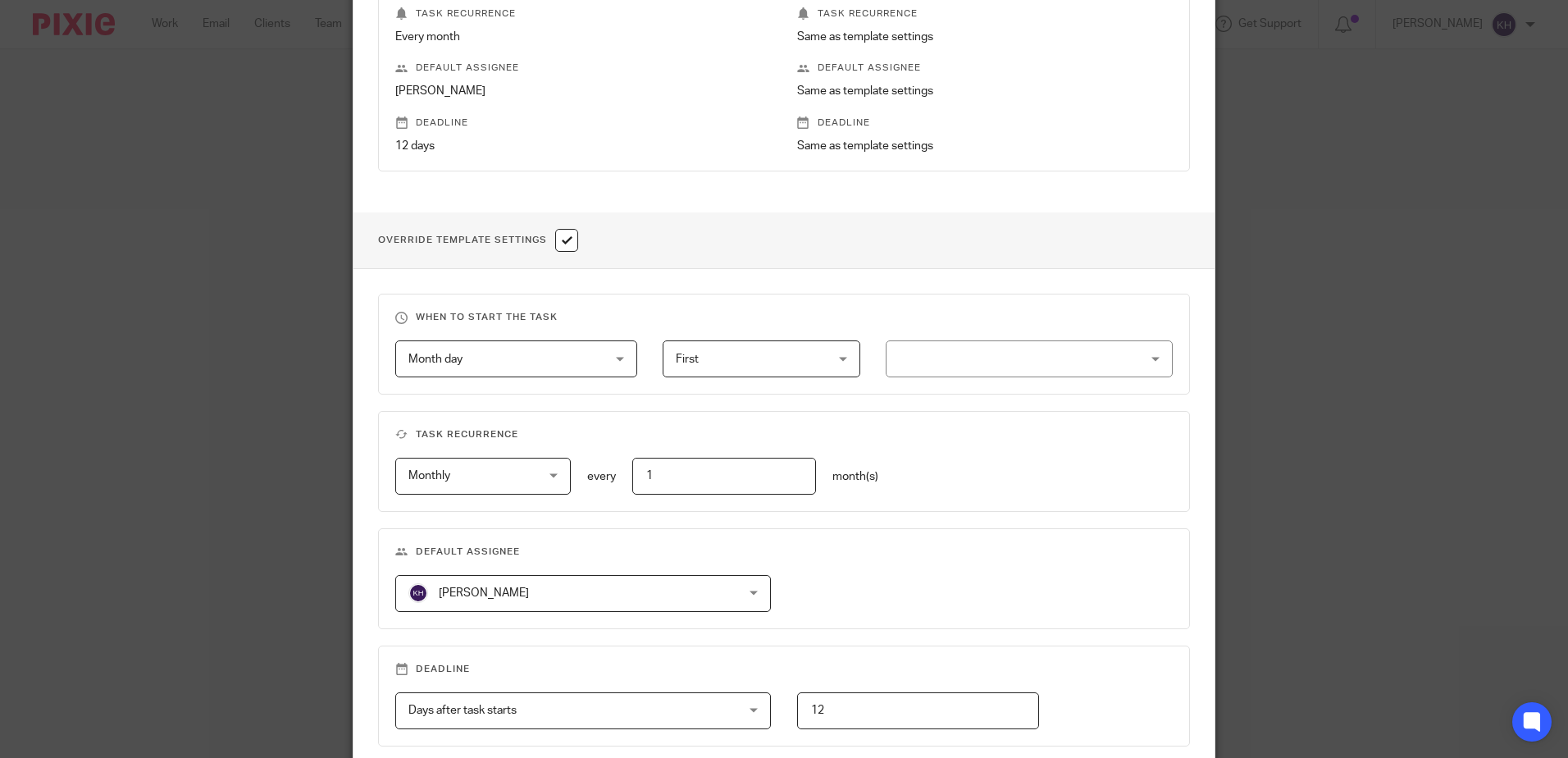
click at [552, 358] on span "Month day" at bounding box center [499, 358] width 182 height 34
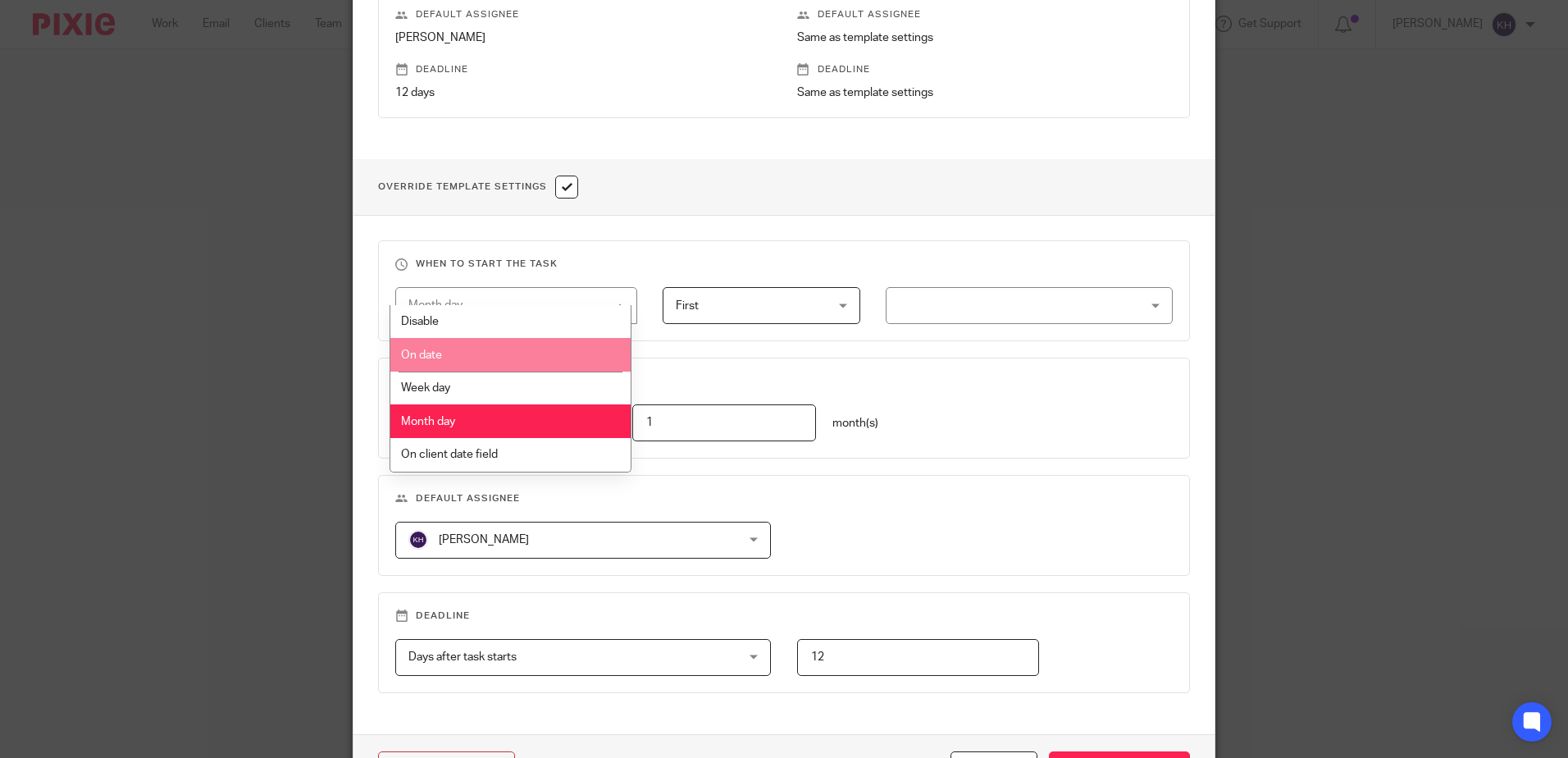
scroll to position [489, 0]
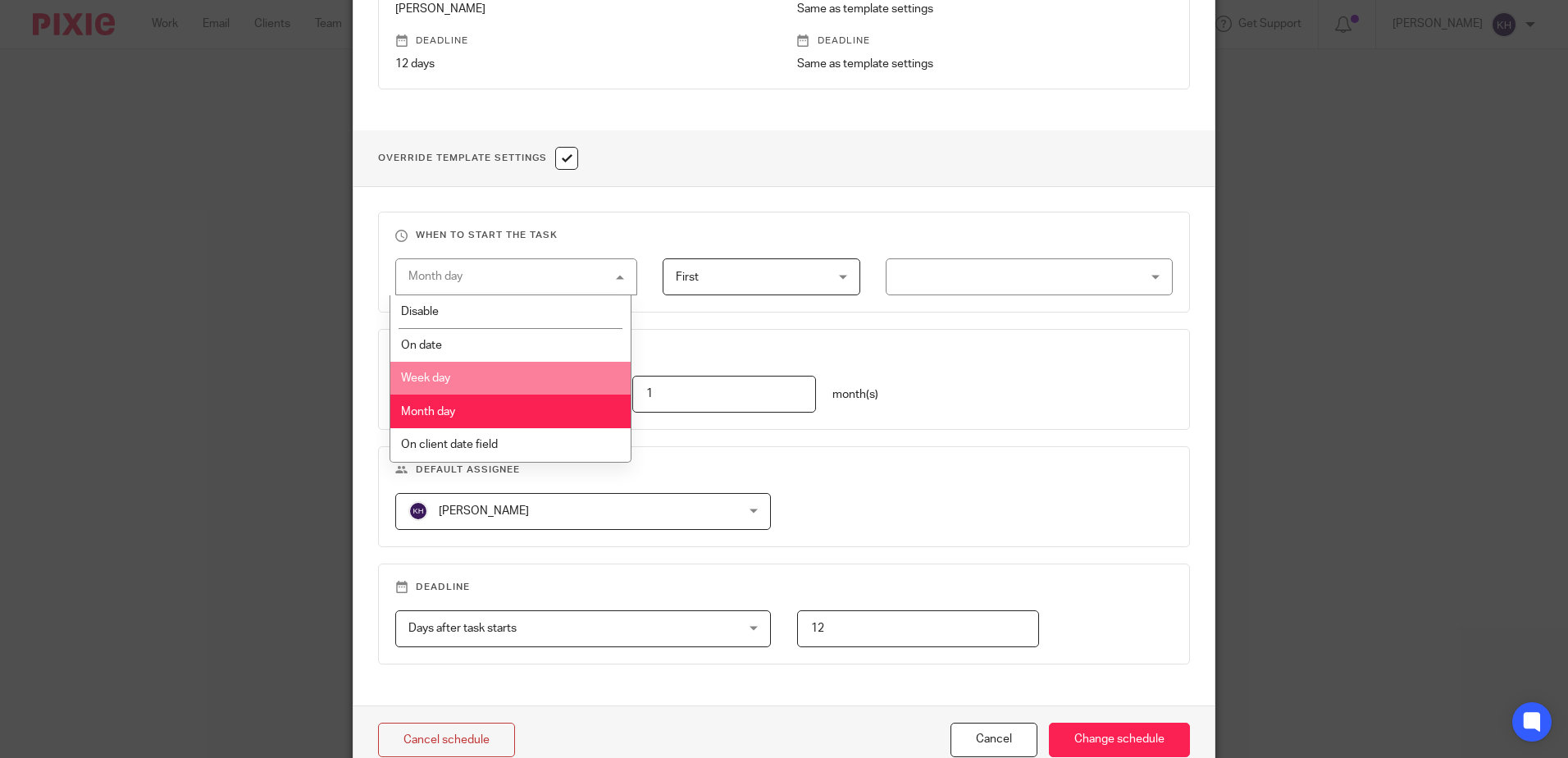
click at [781, 309] on fieldset "When to start the task Month day Month day Disable On date Week day Month day O…" at bounding box center [784, 262] width 812 height 101
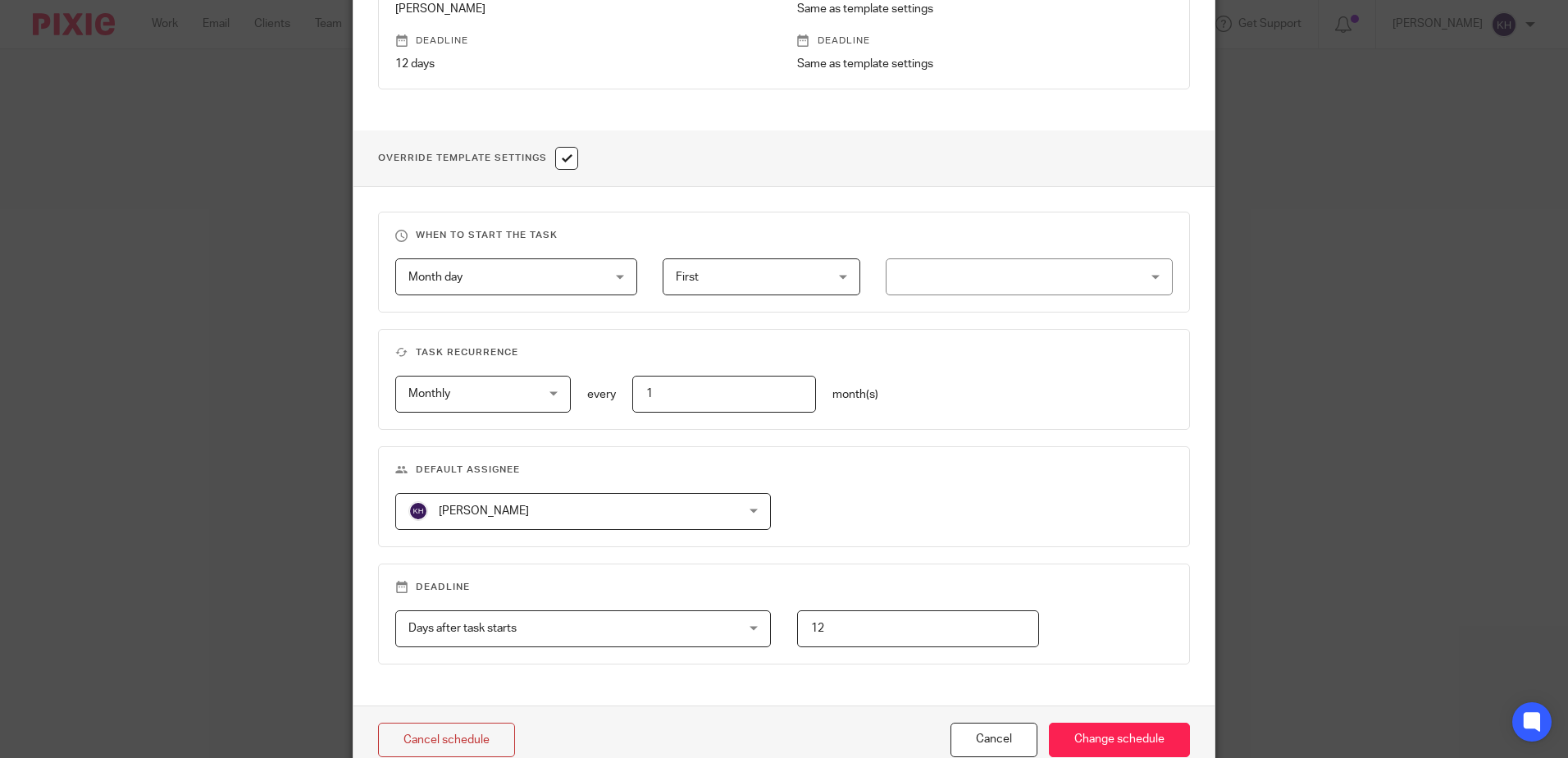
click at [778, 286] on span "First" at bounding box center [749, 276] width 147 height 34
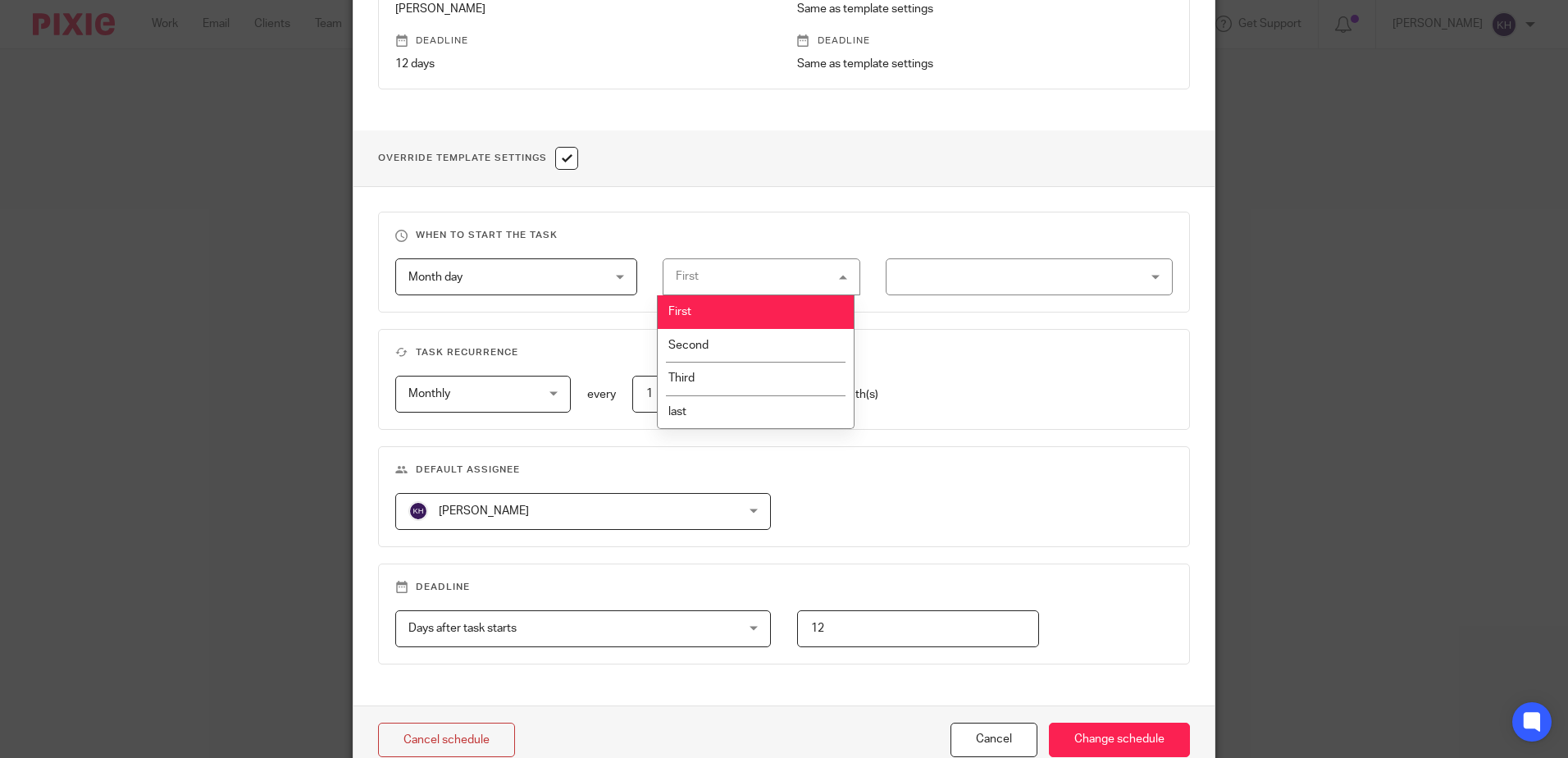
click at [733, 279] on div "First First" at bounding box center [761, 277] width 198 height 37
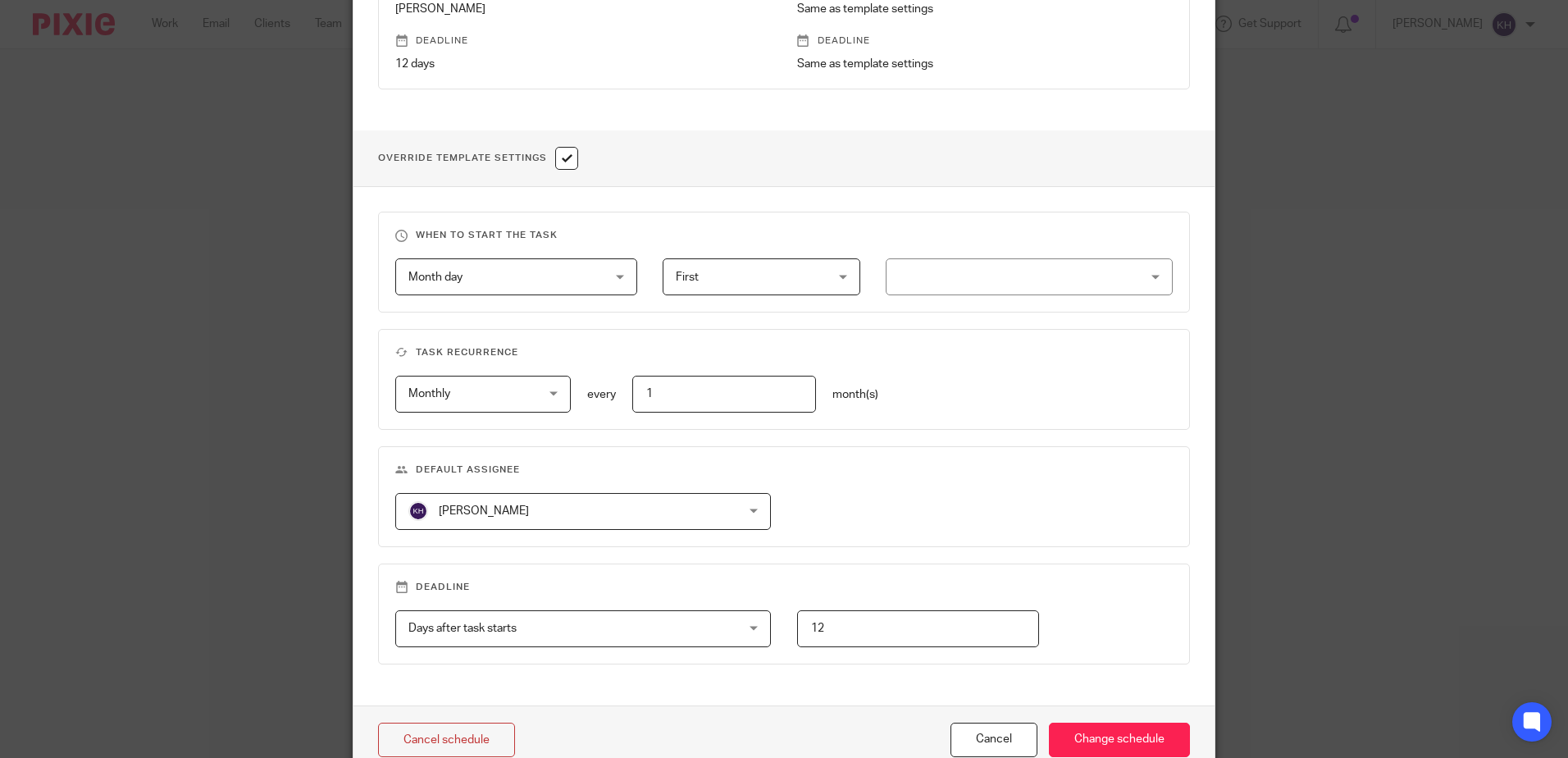
click at [554, 298] on fieldset "When to start the task Month day Month day Disable On date Week day Month day O…" at bounding box center [784, 262] width 812 height 101
click at [545, 278] on span "Month day" at bounding box center [499, 276] width 182 height 34
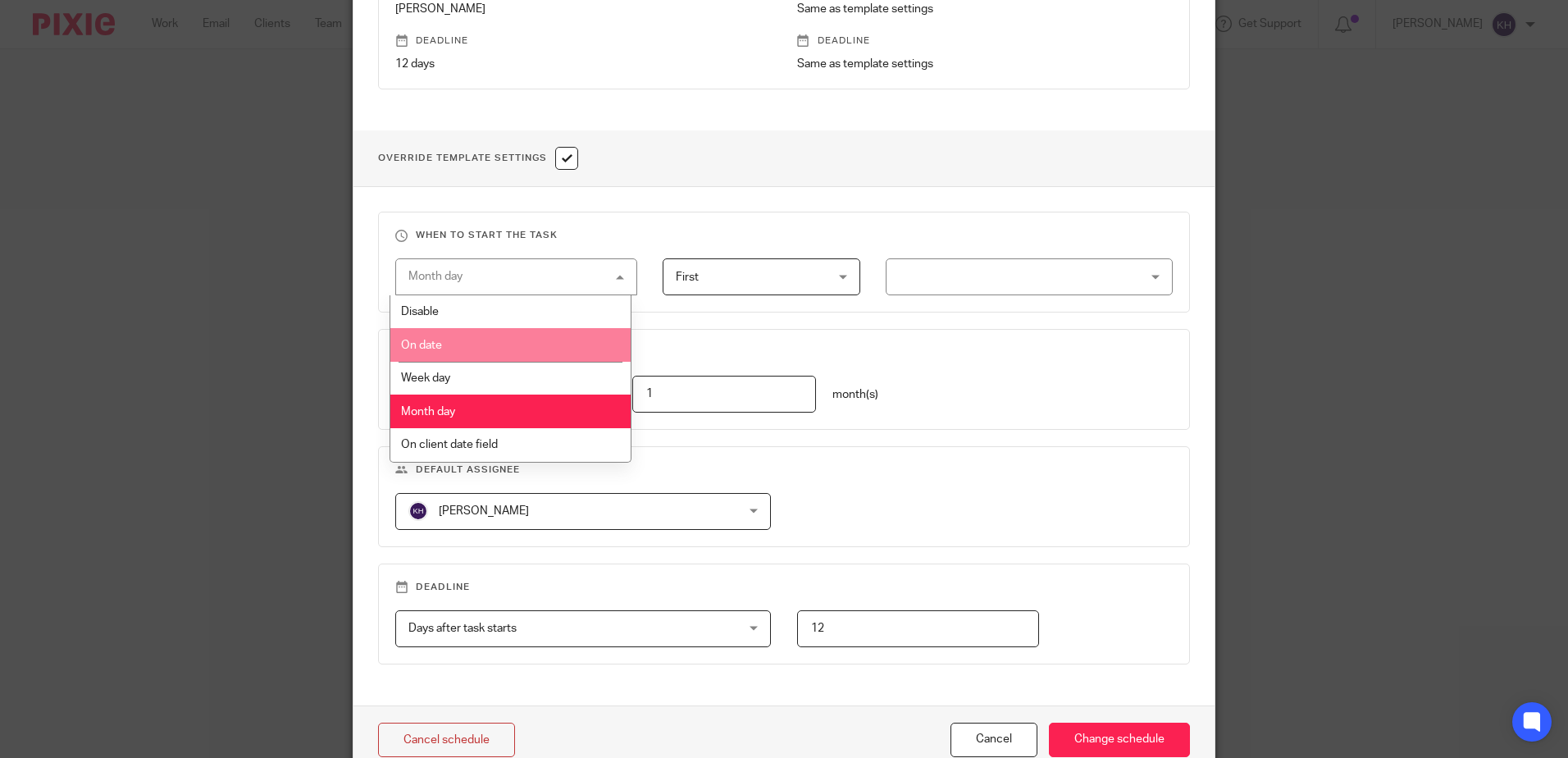
click at [433, 341] on span "On date" at bounding box center [422, 346] width 41 height 12
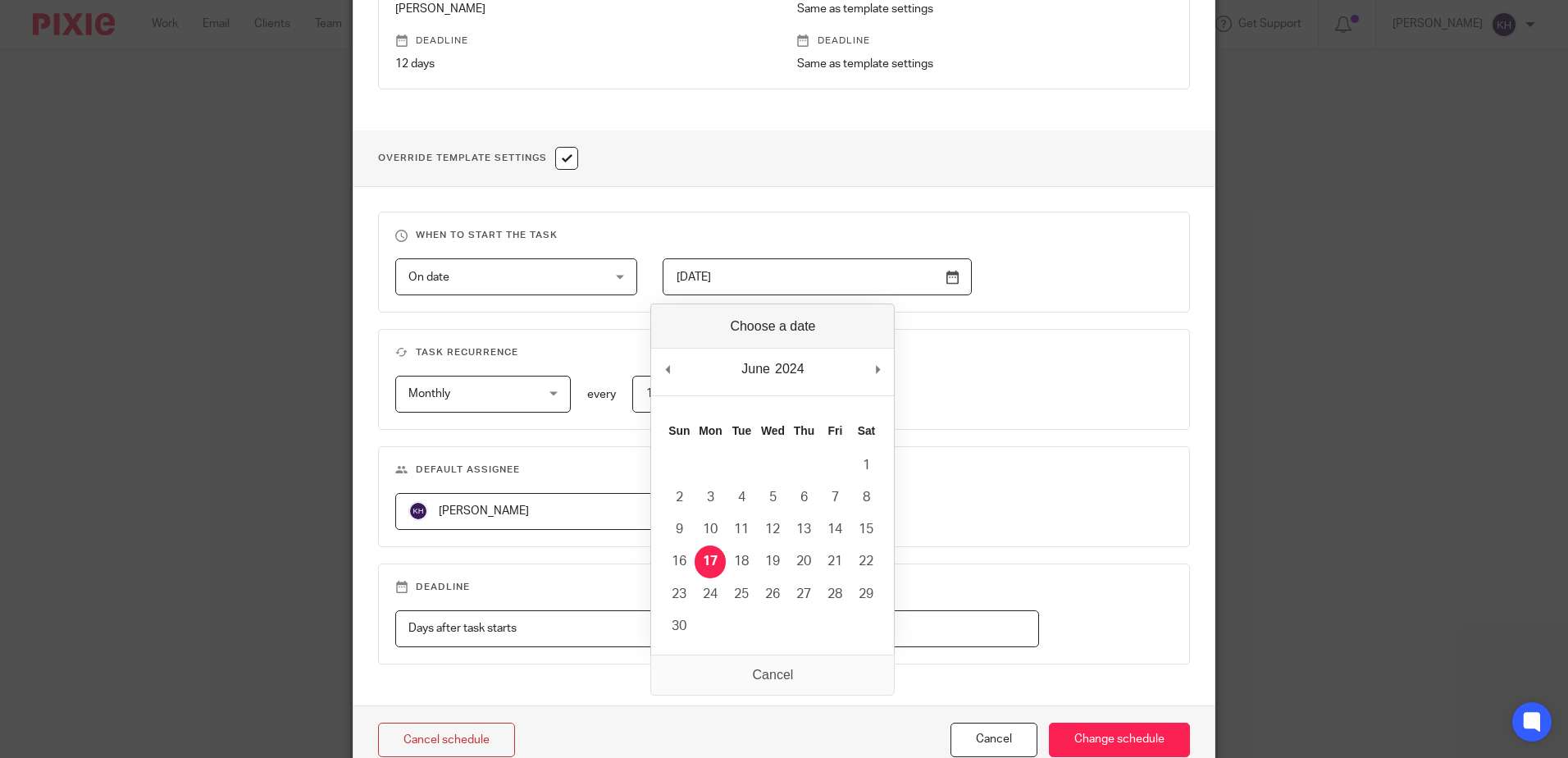
click at [923, 283] on input "2024-06-17" at bounding box center [816, 277] width 309 height 37
click at [953, 279] on input "2024-06-17" at bounding box center [816, 277] width 309 height 37
type input "2025-08-11"
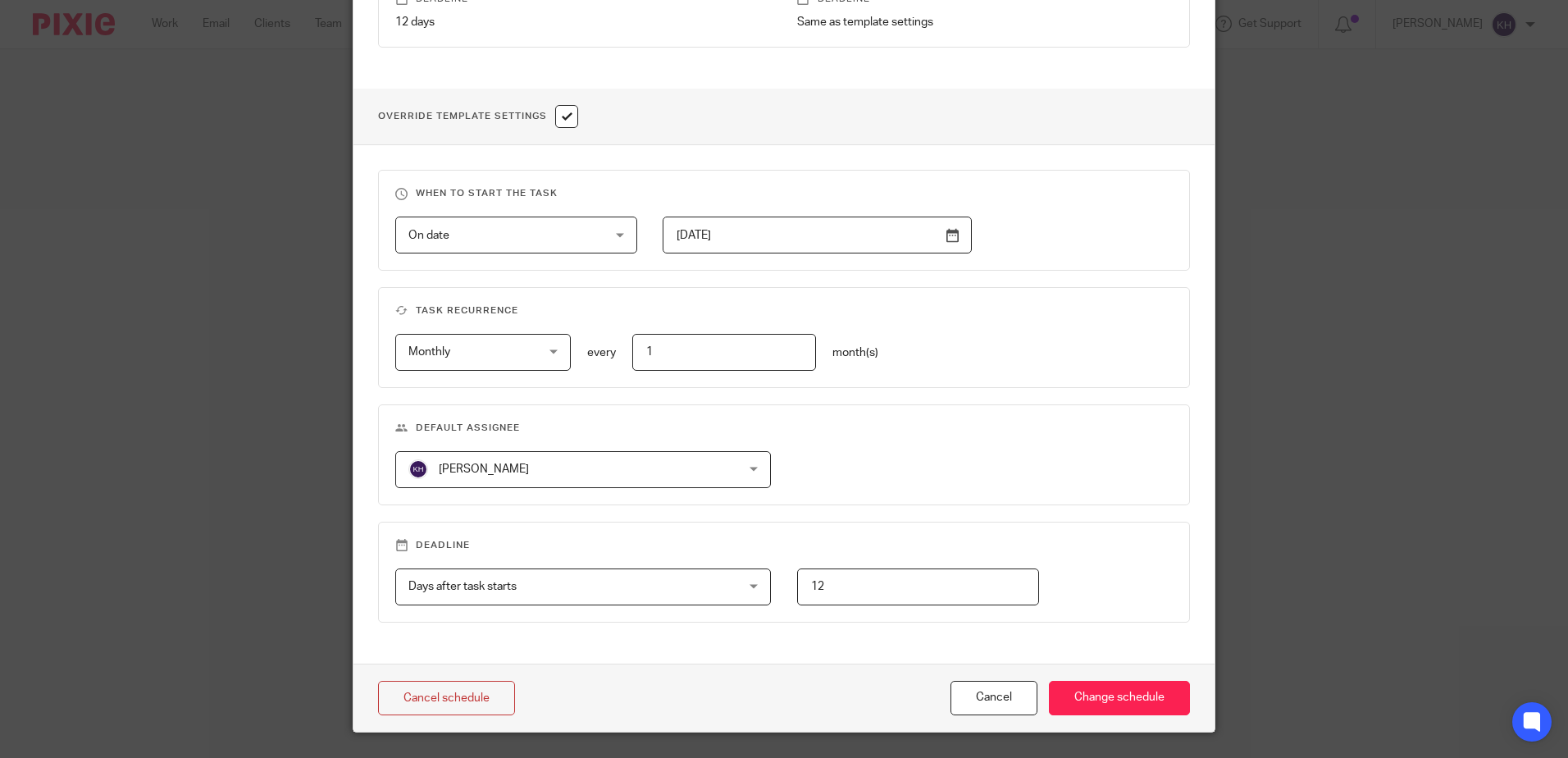
scroll to position [571, 0]
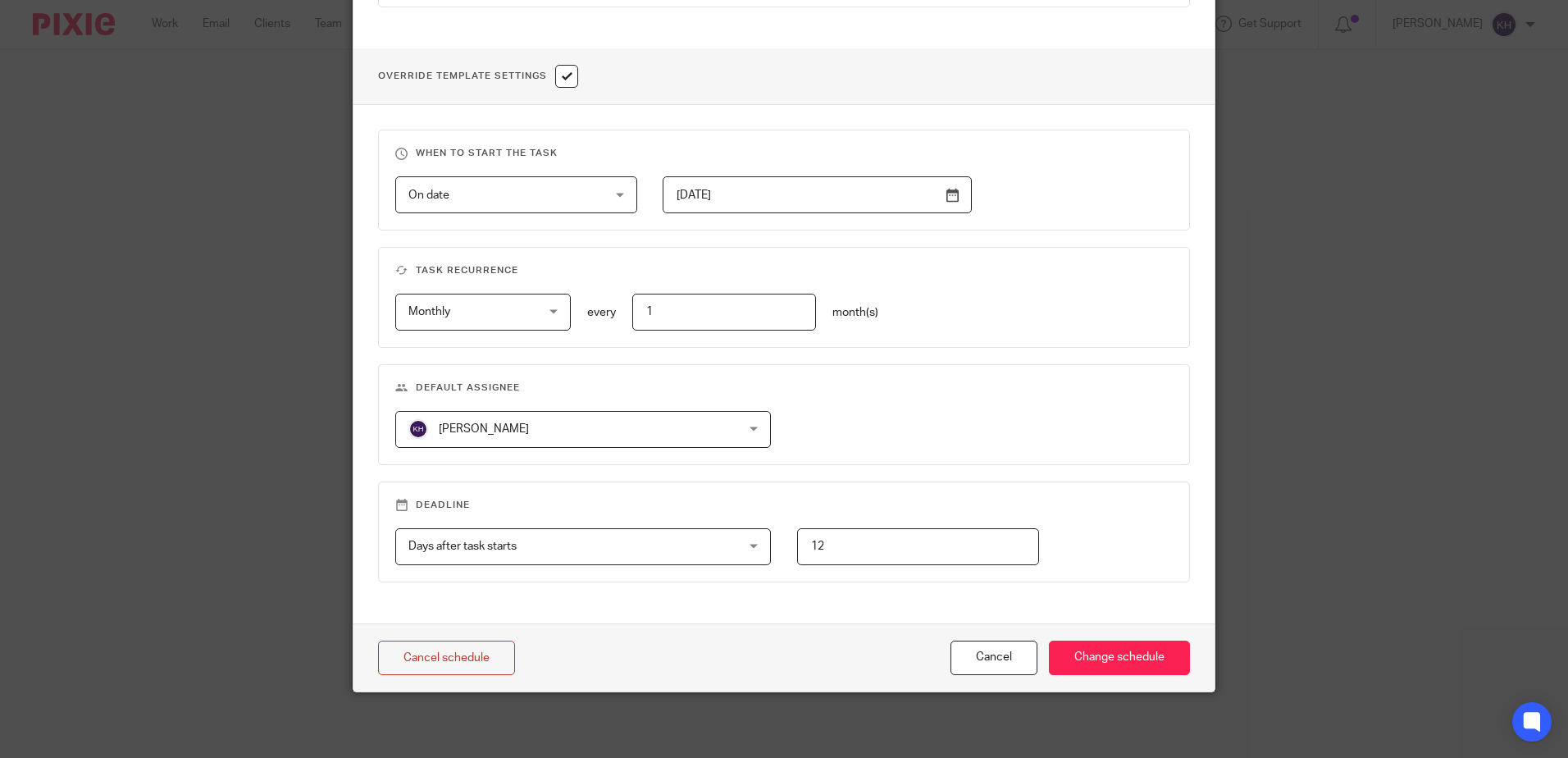
click at [560, 550] on span "Days after task starts" at bounding box center [552, 546] width 289 height 34
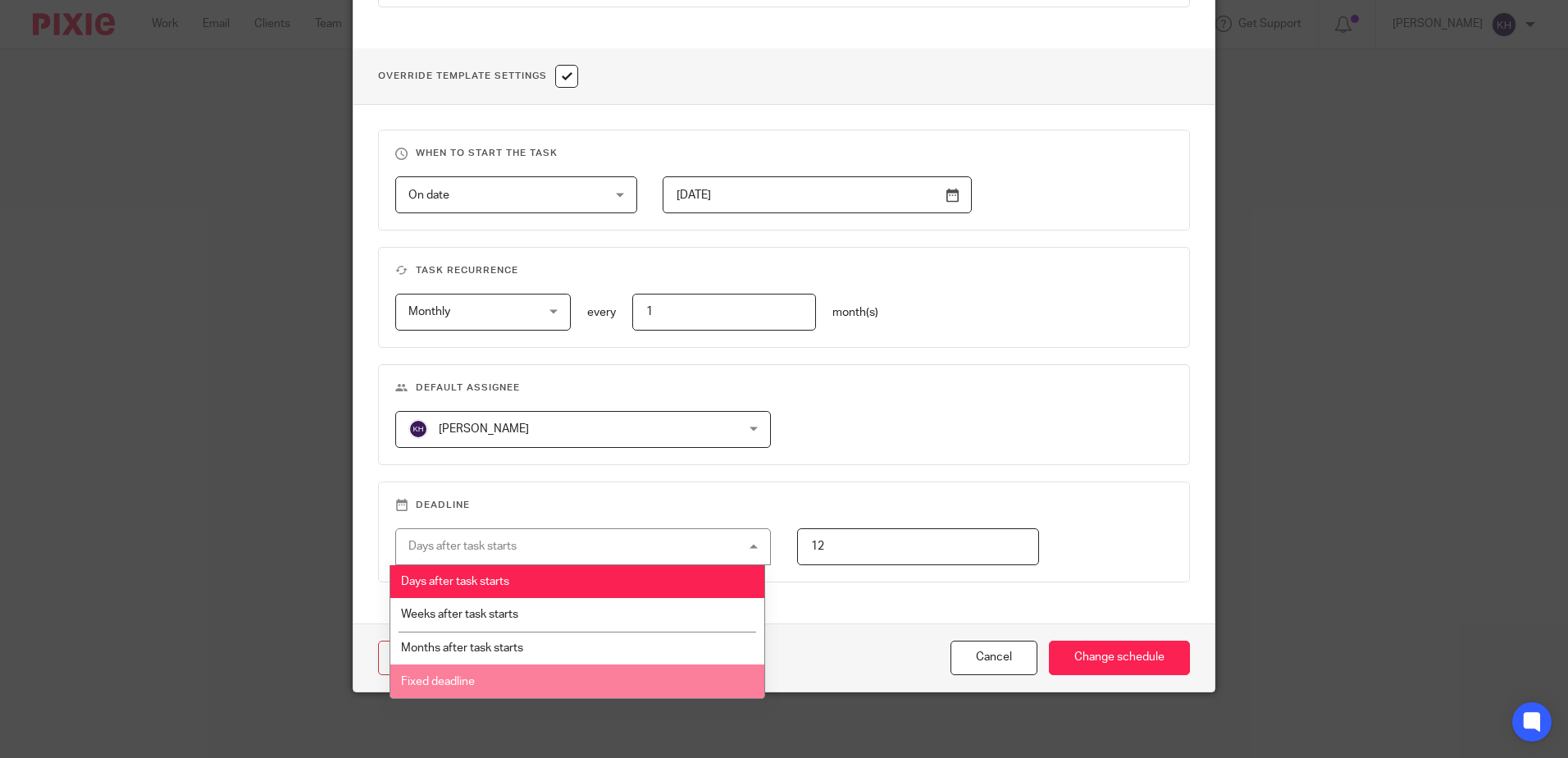
click at [499, 680] on li "Fixed deadline" at bounding box center [578, 681] width 374 height 34
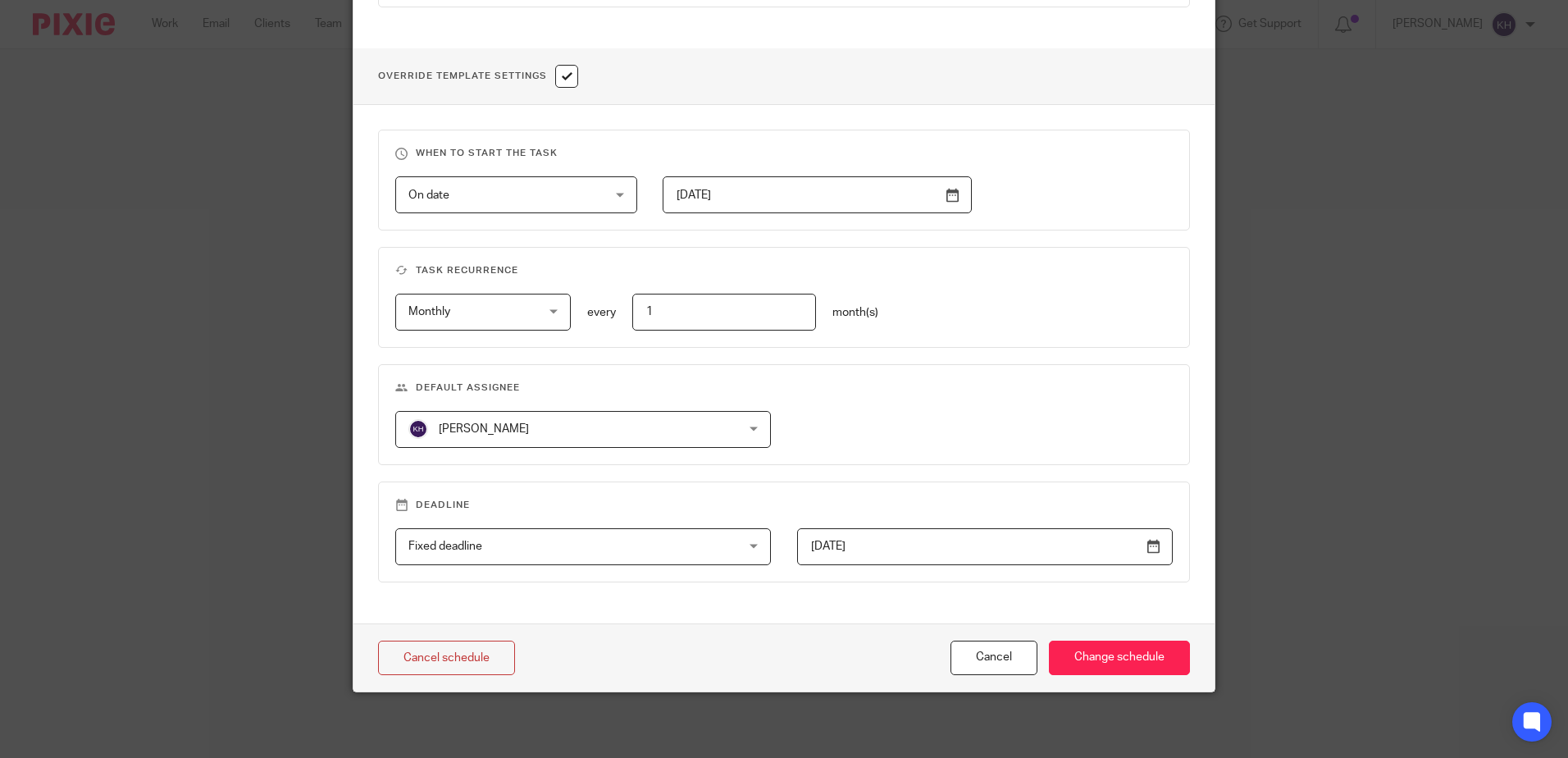
click at [751, 543] on div "Fixed deadline Fixed deadline" at bounding box center [583, 547] width 376 height 37
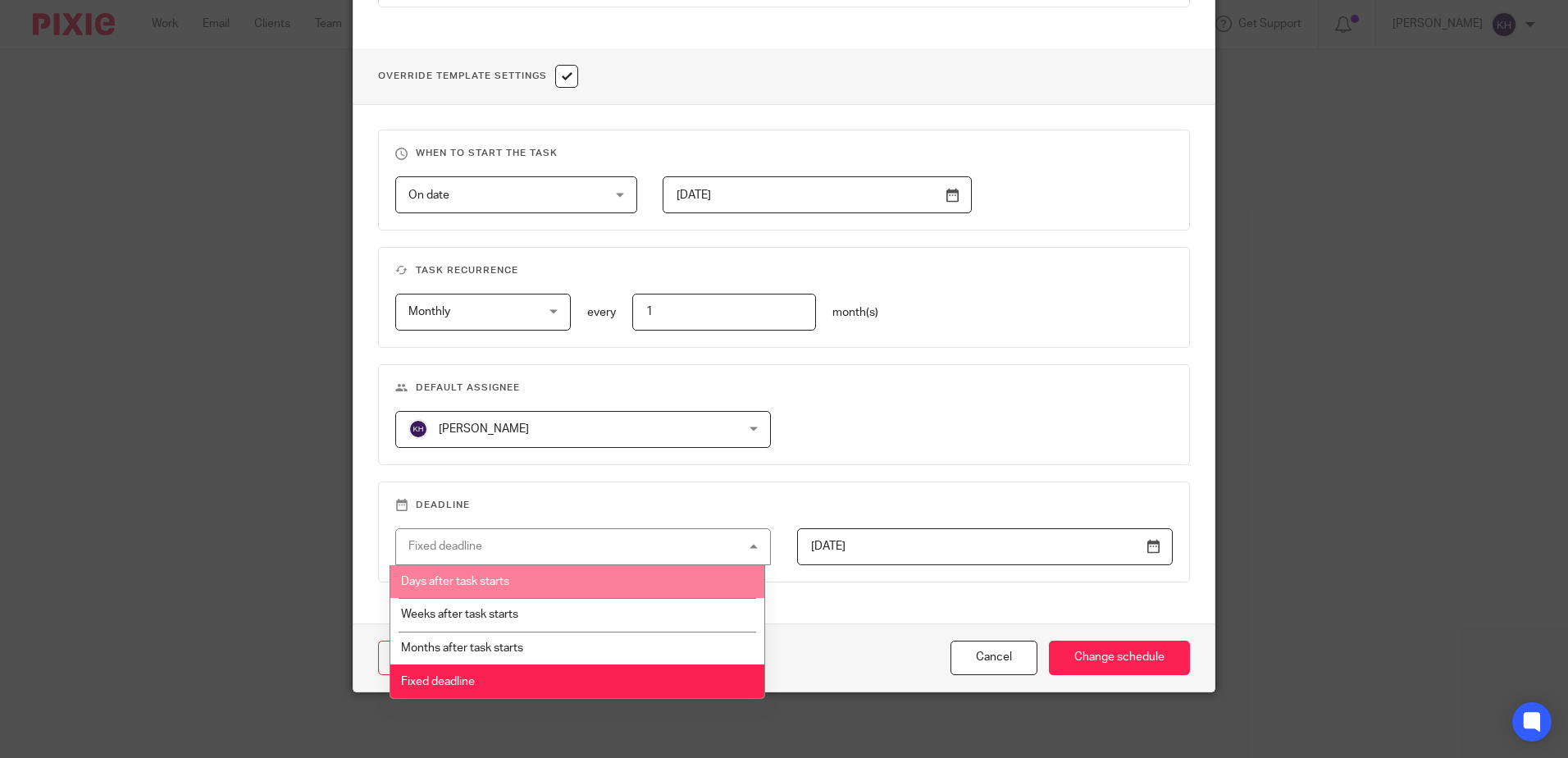
click at [508, 578] on span "Days after task starts" at bounding box center [455, 582] width 108 height 12
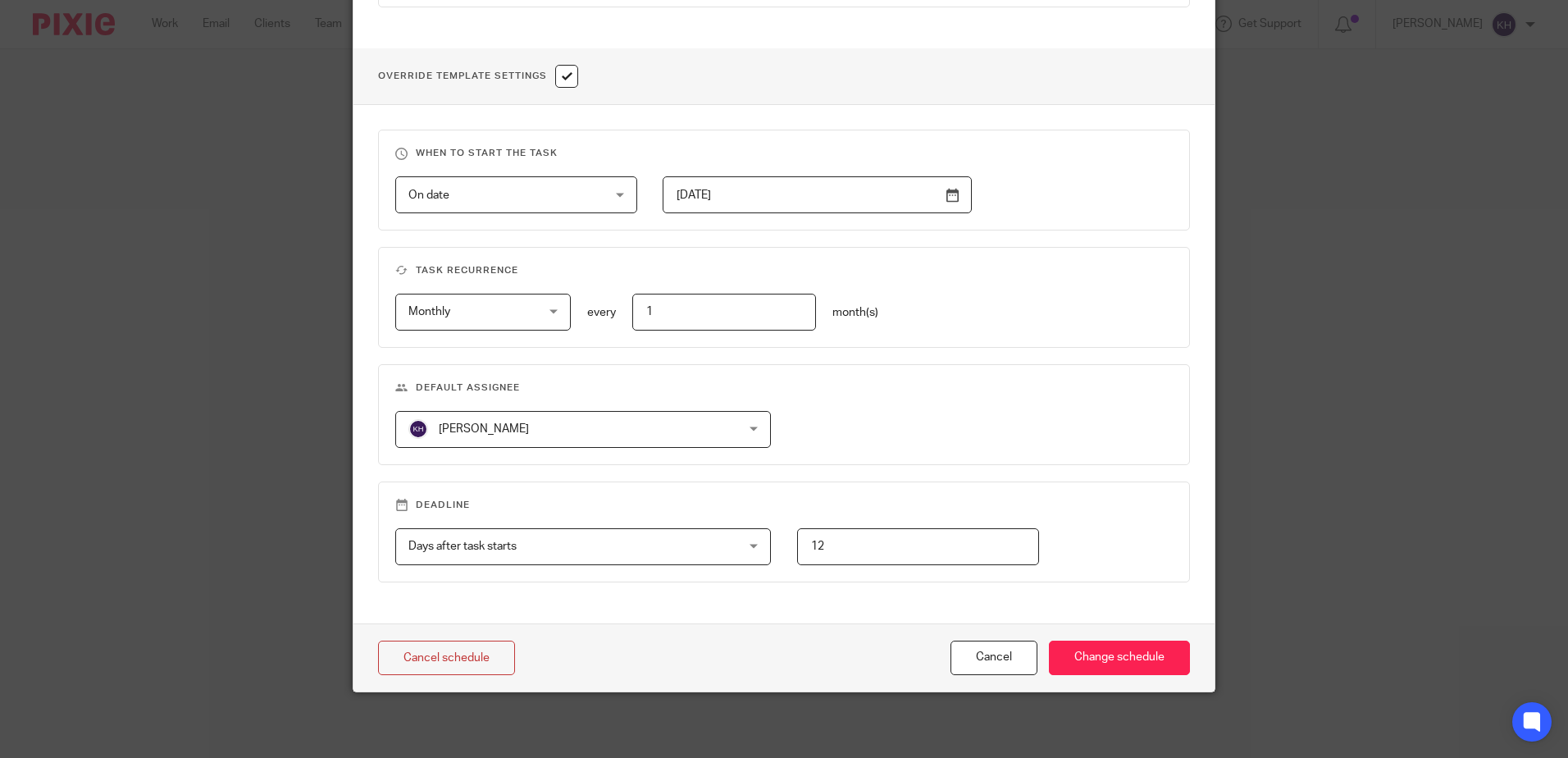
click at [970, 550] on input "12" at bounding box center [918, 547] width 242 height 37
drag, startPoint x: 840, startPoint y: 550, endPoint x: 762, endPoint y: 559, distance: 78.5
click at [762, 559] on div "Days after task starts Days after task starts Days after task starts Weeks afte…" at bounding box center [771, 547] width 803 height 37
type input "9"
click at [1099, 656] on input "Change schedule" at bounding box center [1119, 659] width 141 height 35
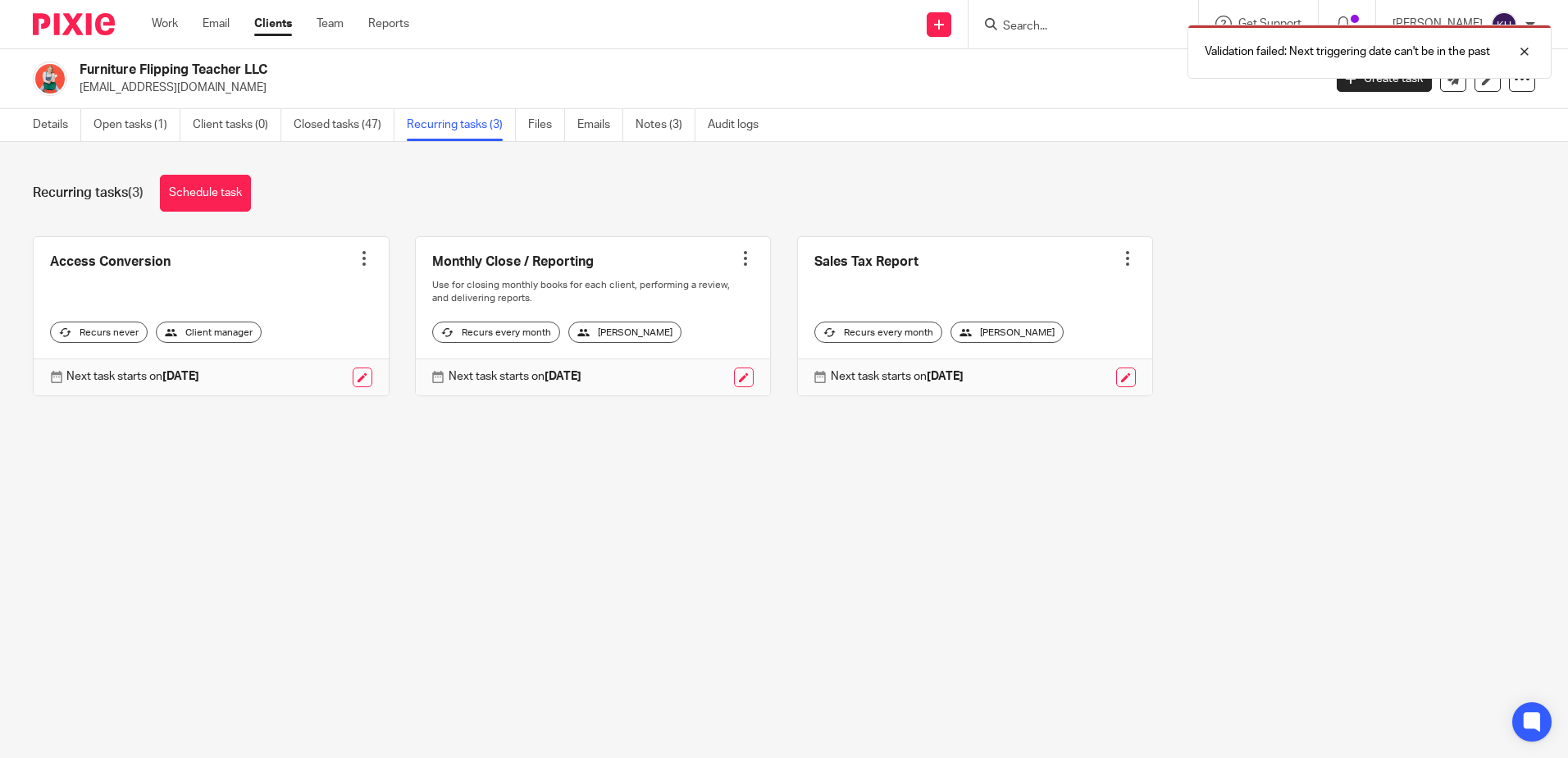
click at [952, 370] on p "Next task starts on [DATE]" at bounding box center [897, 376] width 132 height 17
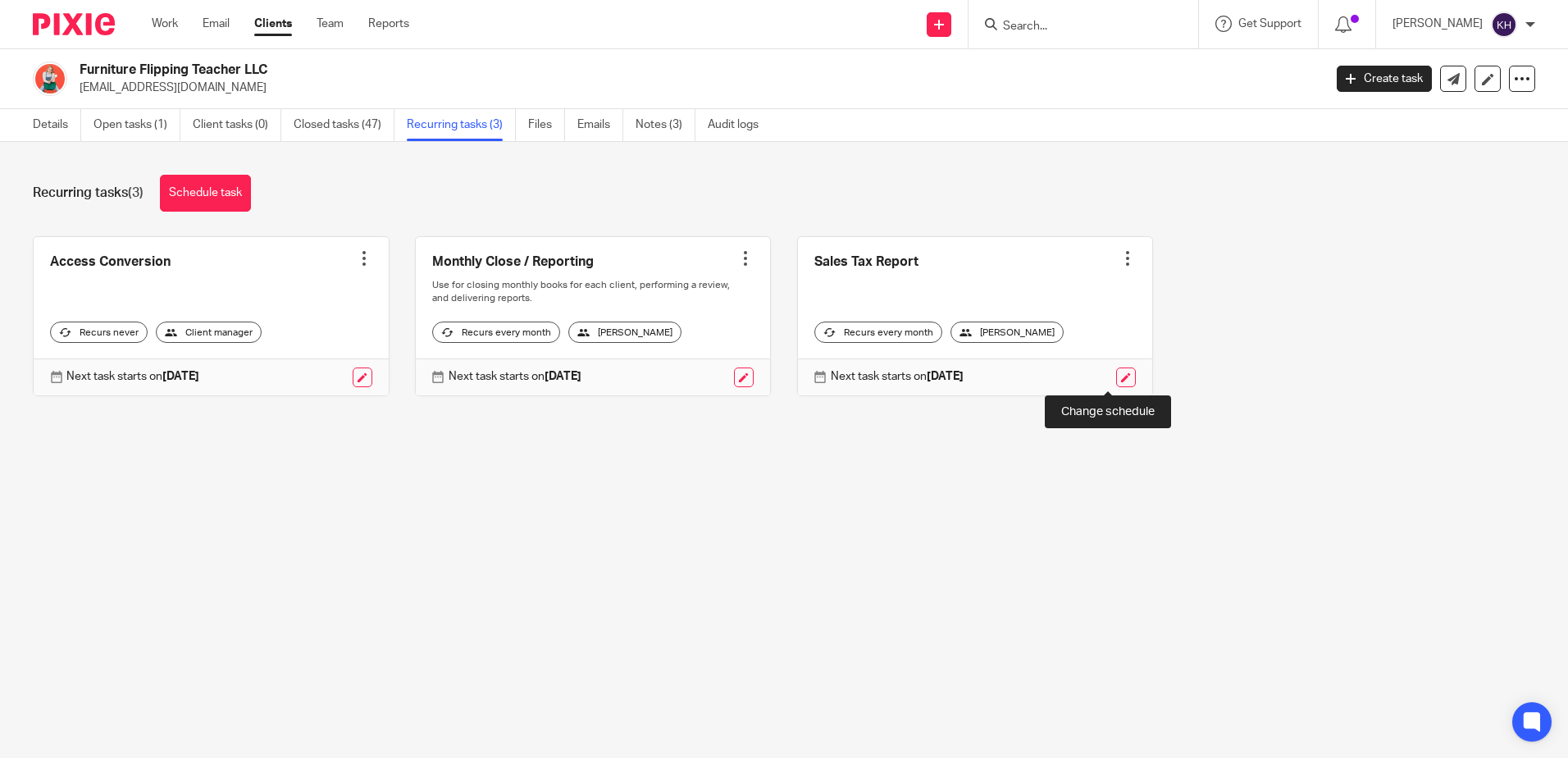
click at [1116, 375] on link at bounding box center [1126, 377] width 19 height 19
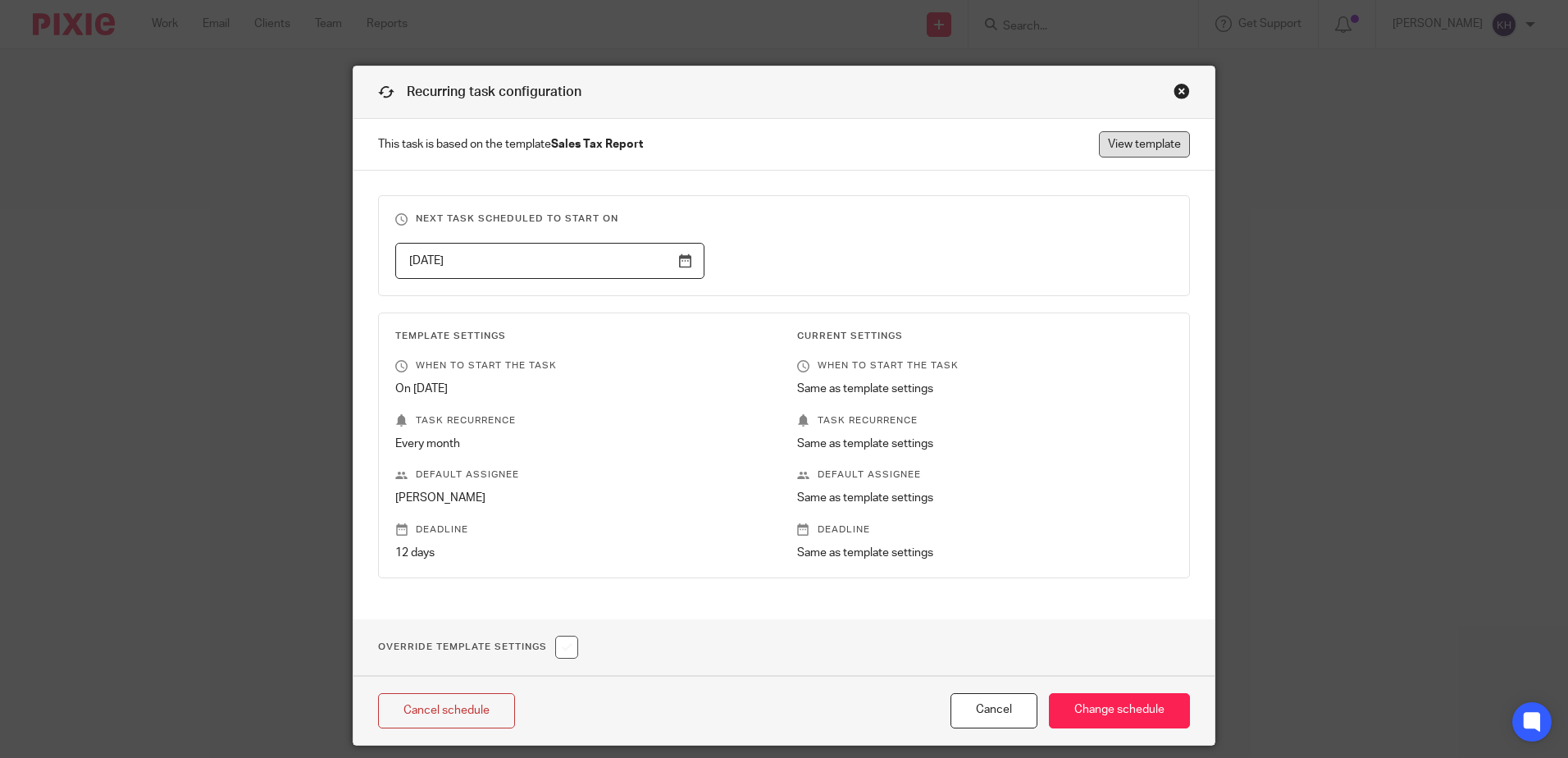
click at [1156, 138] on link "View template" at bounding box center [1143, 144] width 91 height 26
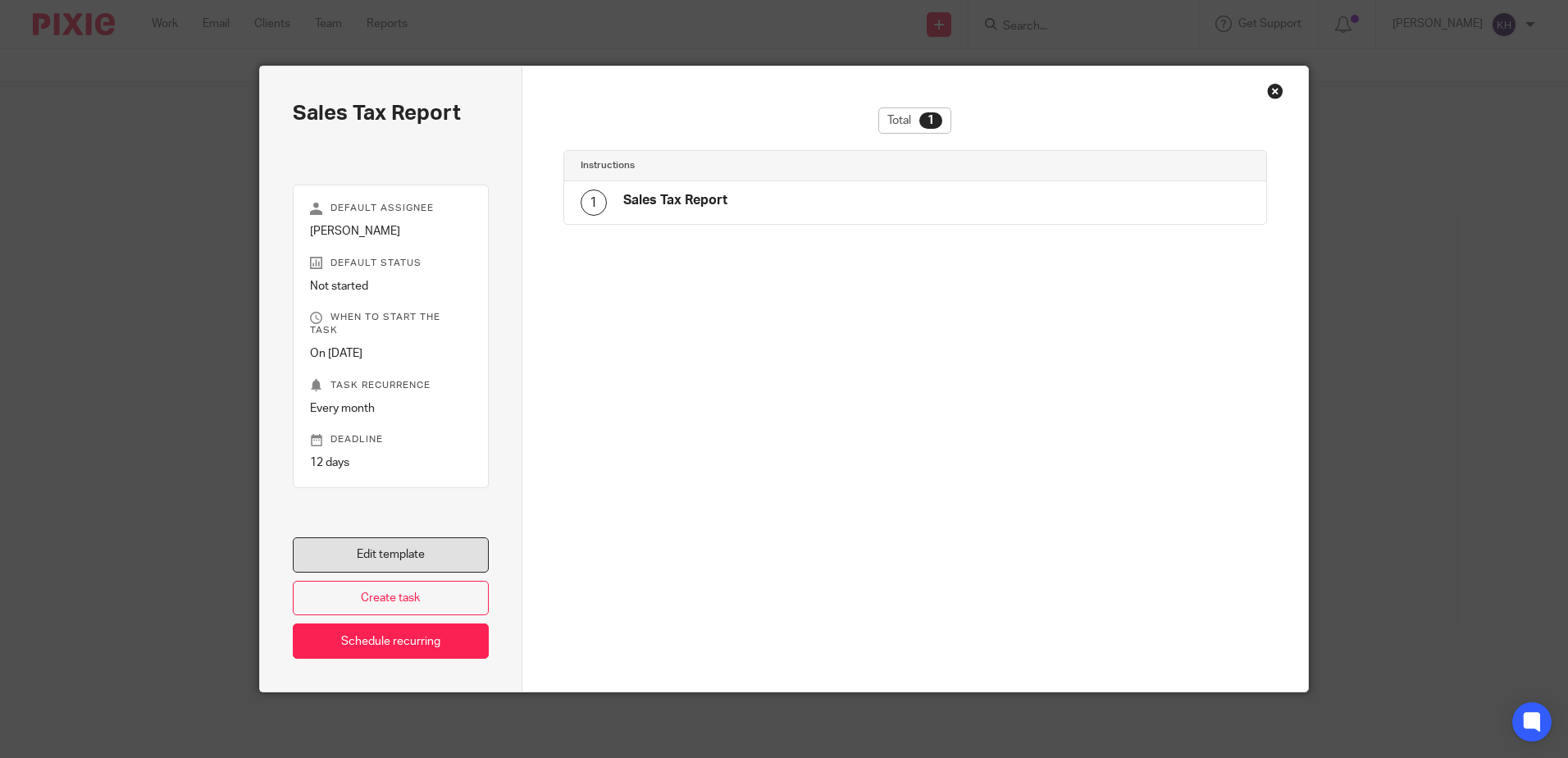
click at [352, 548] on link "Edit template" at bounding box center [391, 555] width 196 height 35
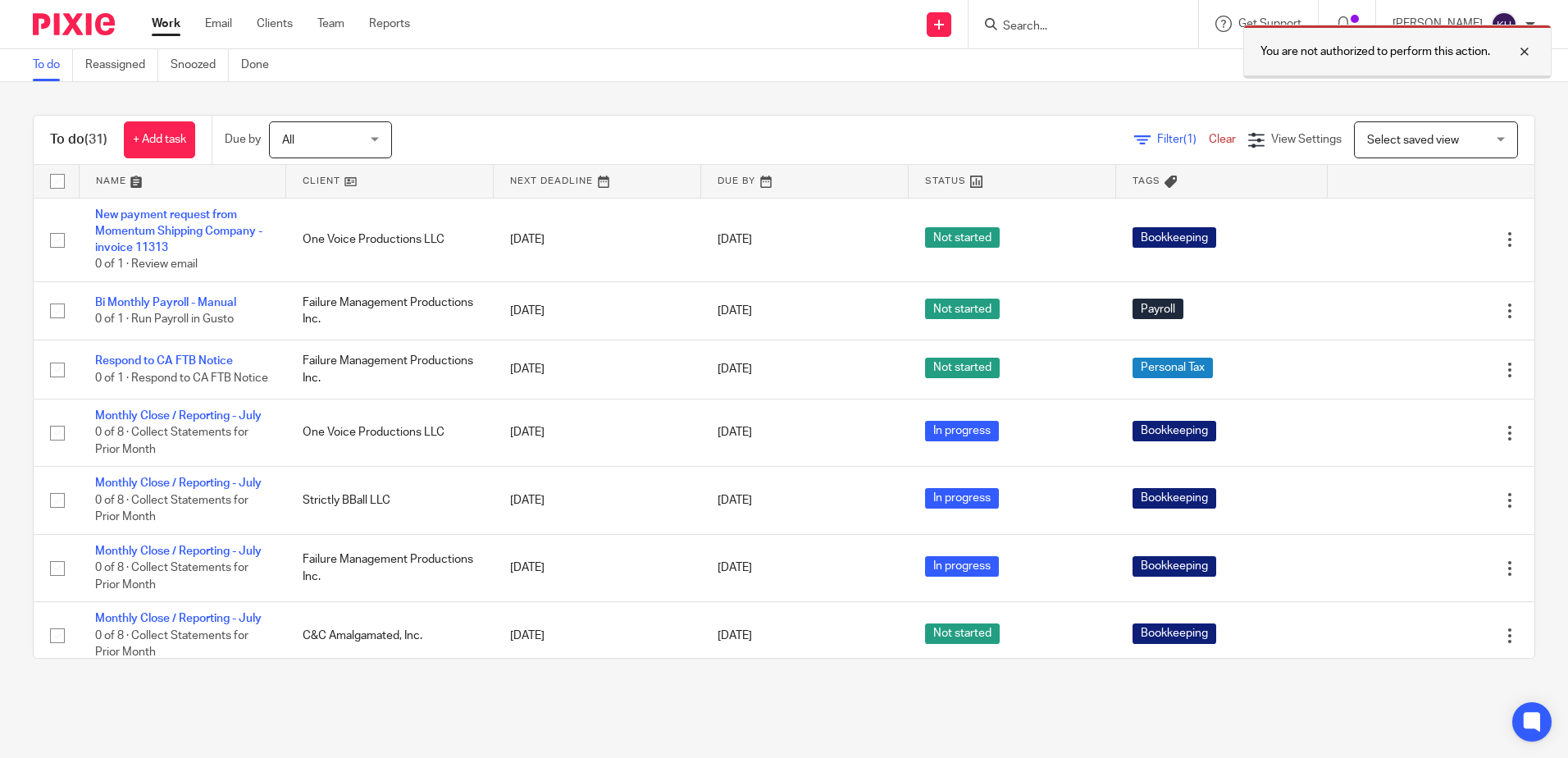
click at [1528, 47] on div at bounding box center [1512, 52] width 44 height 19
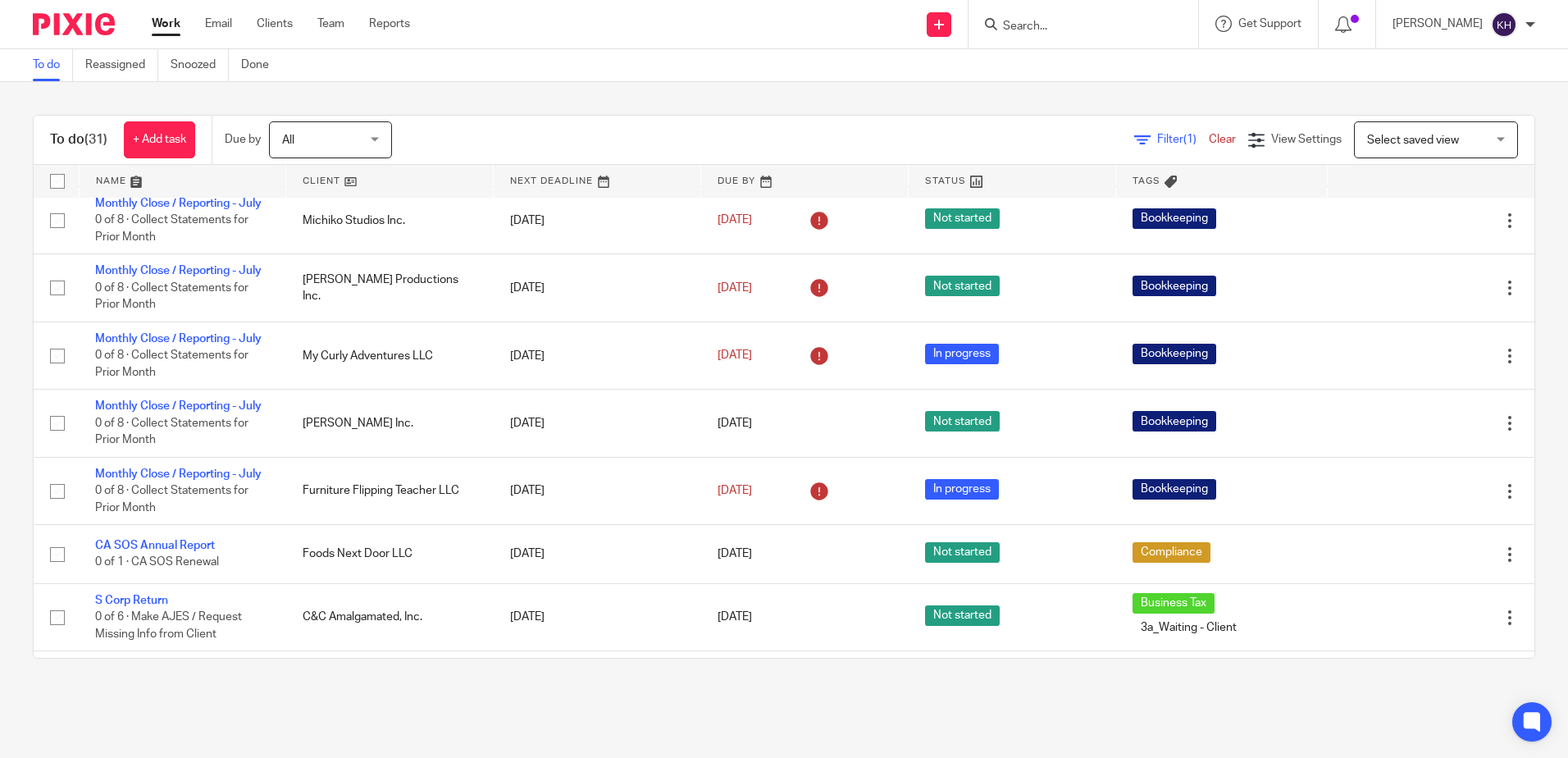
scroll to position [985, 0]
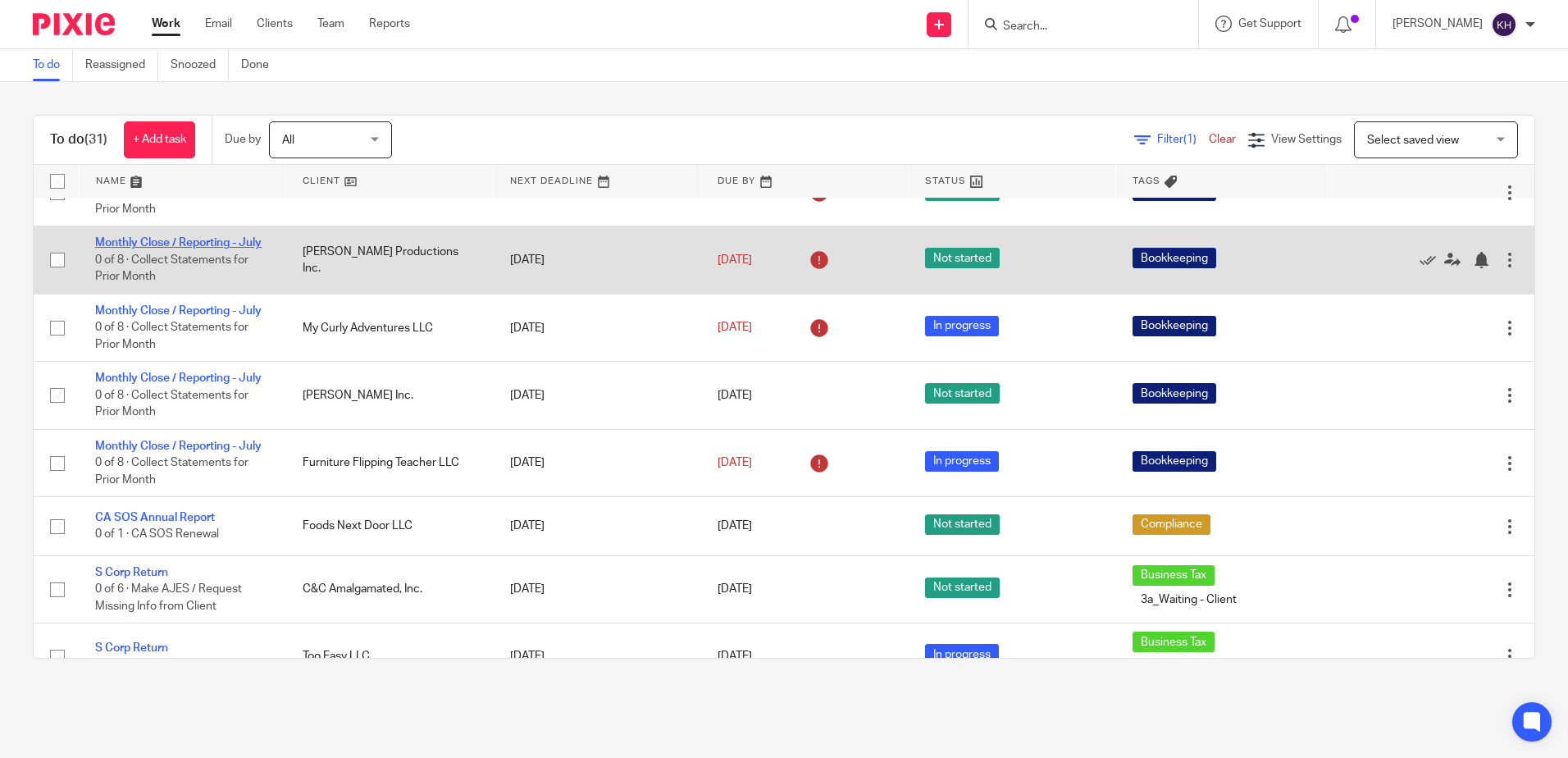
click at [186, 248] on link "Monthly Close / Reporting - July" at bounding box center [178, 243] width 167 height 12
